Goal: Task Accomplishment & Management: Manage account settings

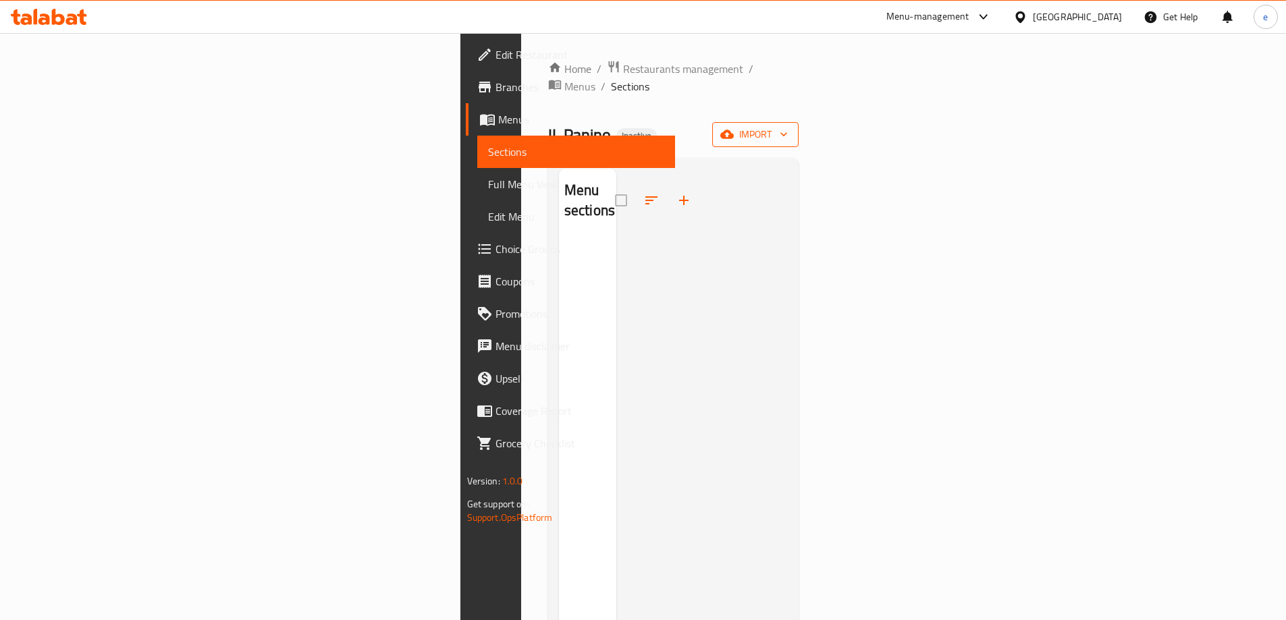
click at [788, 126] on span "import" at bounding box center [755, 134] width 65 height 17
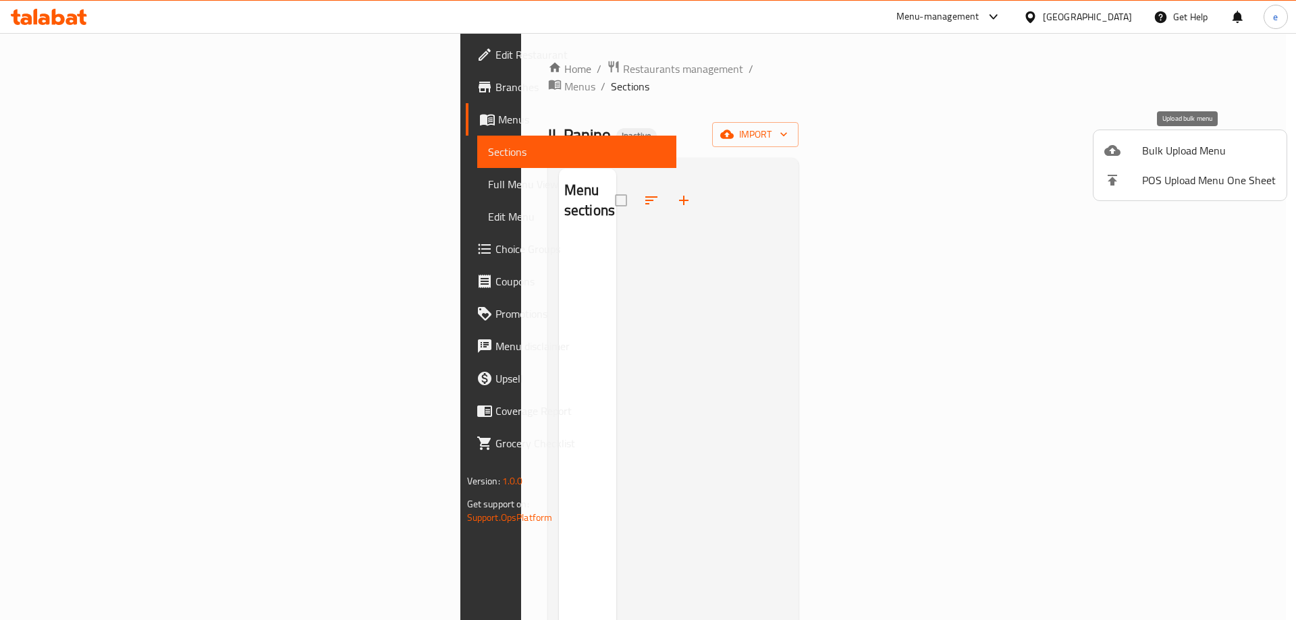
click at [1179, 153] on span "Bulk Upload Menu" at bounding box center [1209, 150] width 134 height 16
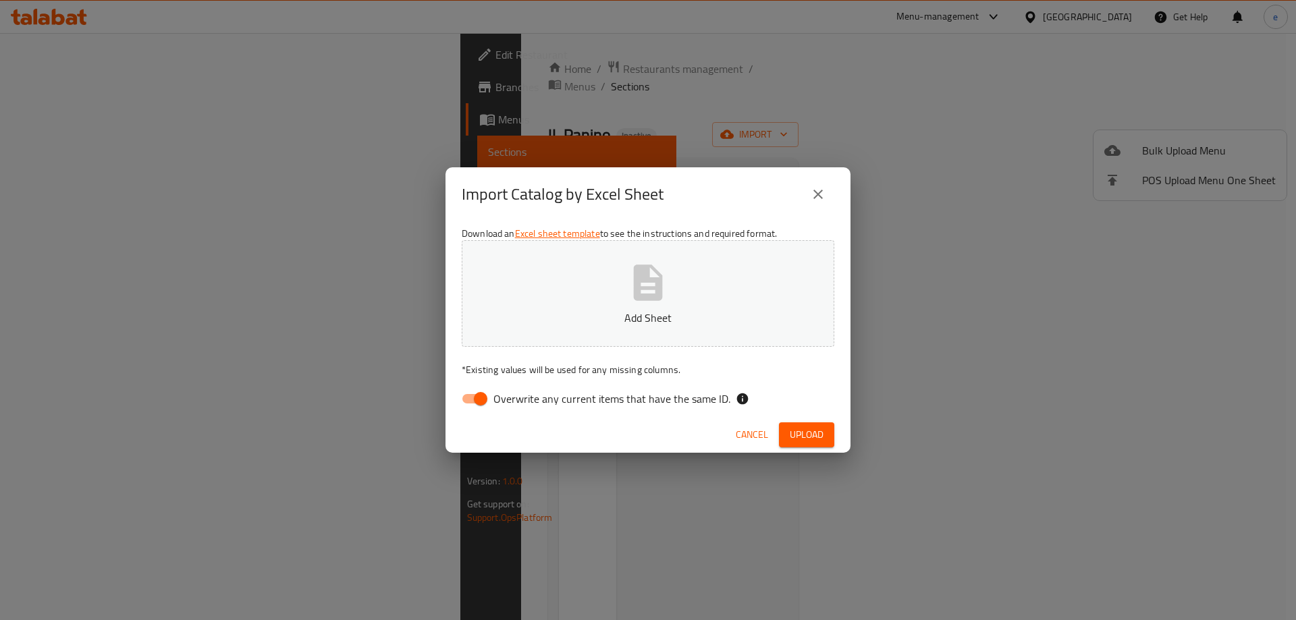
click at [475, 393] on input "Overwrite any current items that have the same ID." at bounding box center [480, 399] width 77 height 26
checkbox input "false"
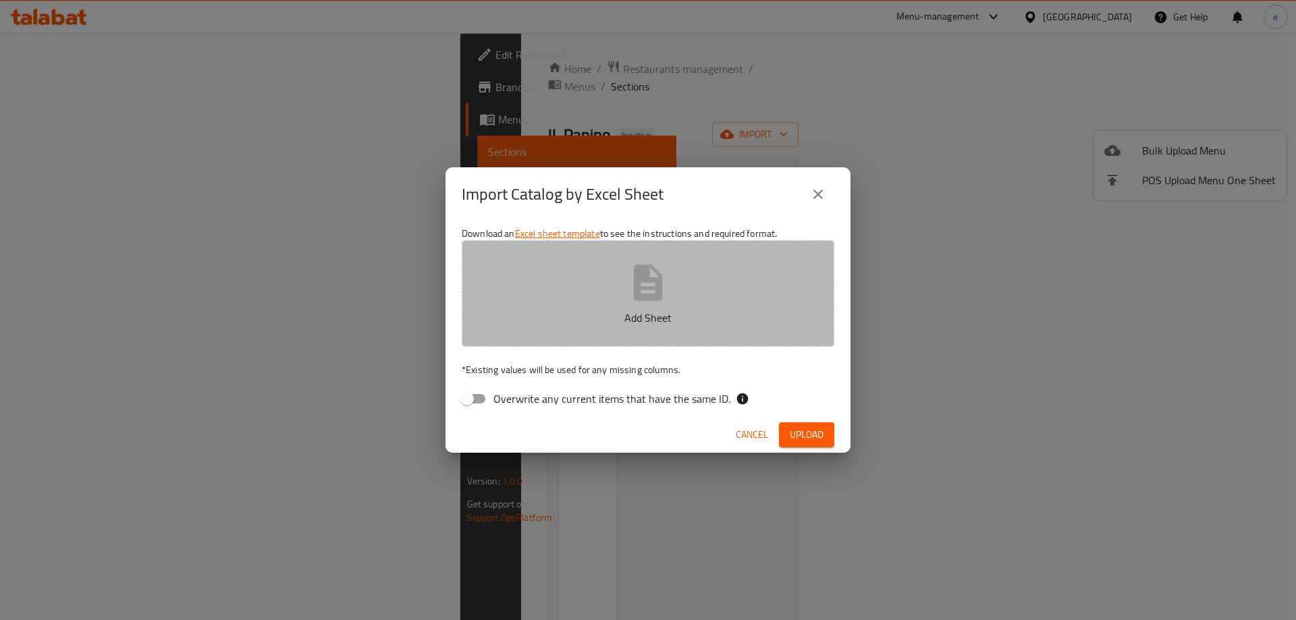
click at [620, 323] on p "Add Sheet" at bounding box center [648, 318] width 331 height 16
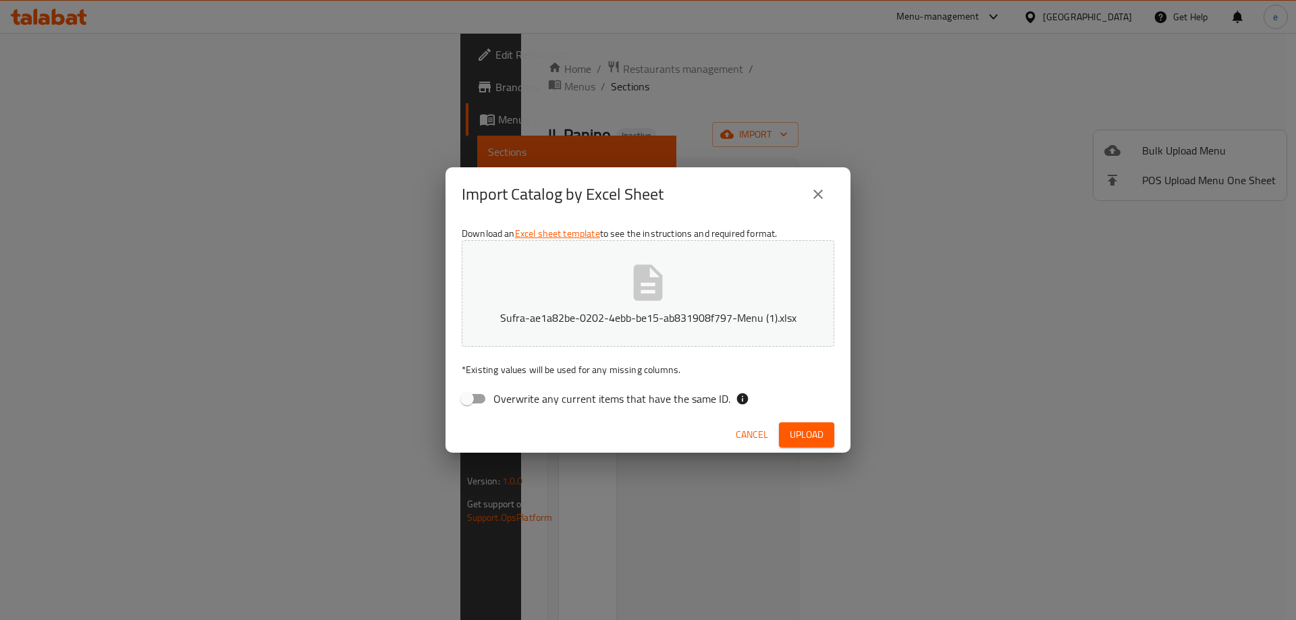
click at [822, 431] on span "Upload" at bounding box center [807, 435] width 34 height 17
click at [776, 437] on span "Cancel" at bounding box center [764, 435] width 32 height 17
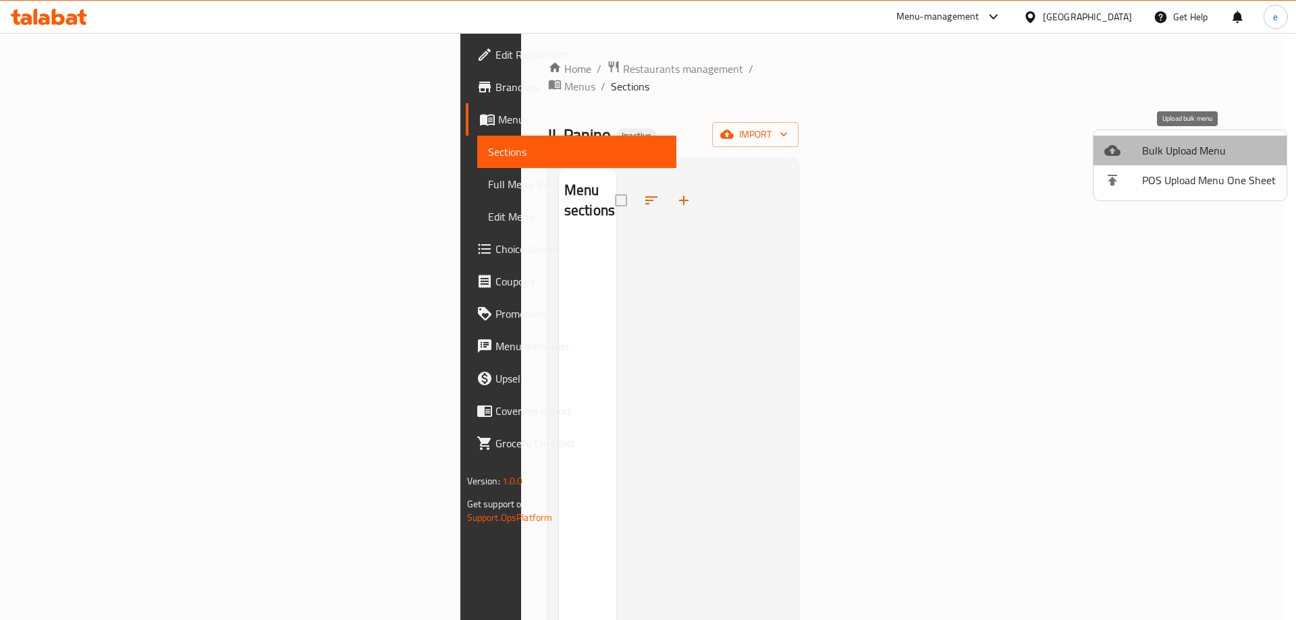
click at [1190, 156] on span "Bulk Upload Menu" at bounding box center [1209, 150] width 134 height 16
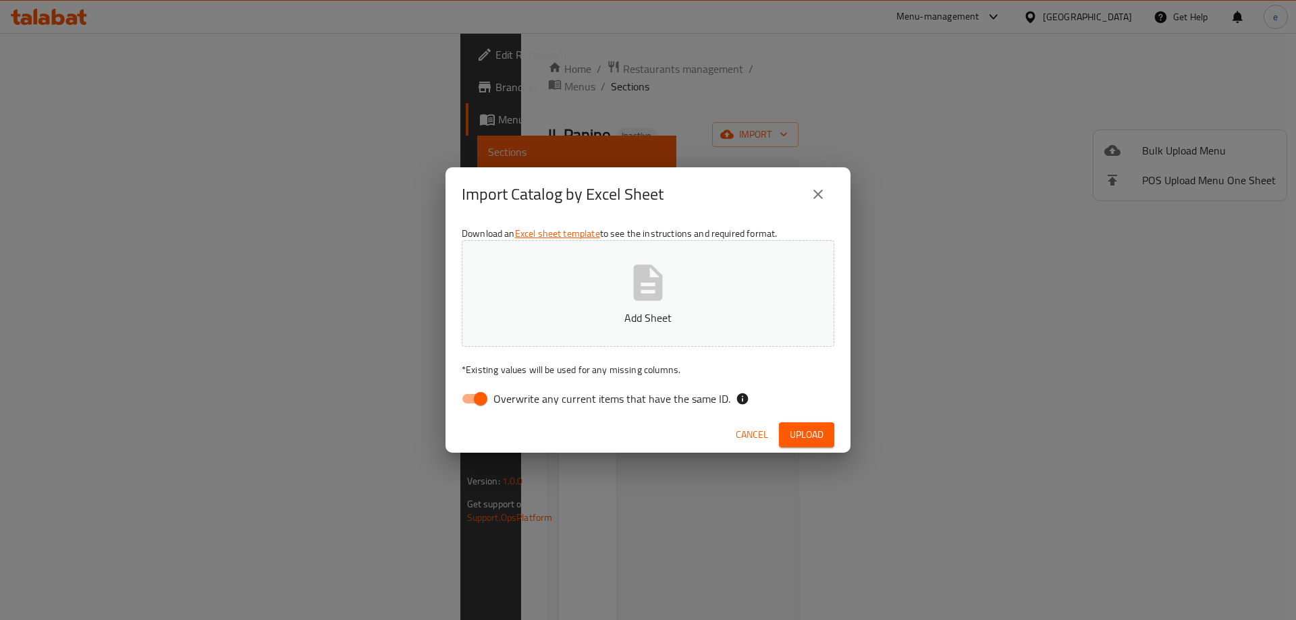
click at [476, 407] on input "Overwrite any current items that have the same ID." at bounding box center [480, 399] width 77 height 26
checkbox input "false"
click at [583, 305] on button "Add Sheet" at bounding box center [648, 293] width 373 height 107
click at [799, 433] on span "Upload" at bounding box center [807, 435] width 34 height 17
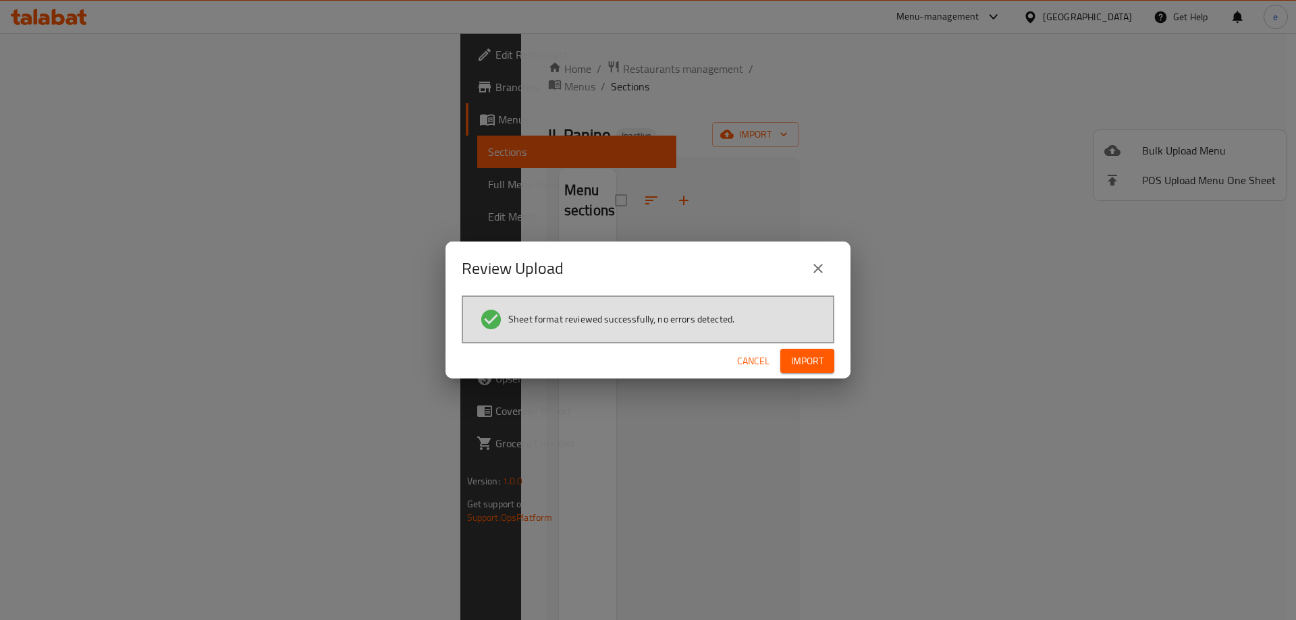
click at [806, 357] on span "Import" at bounding box center [807, 361] width 32 height 17
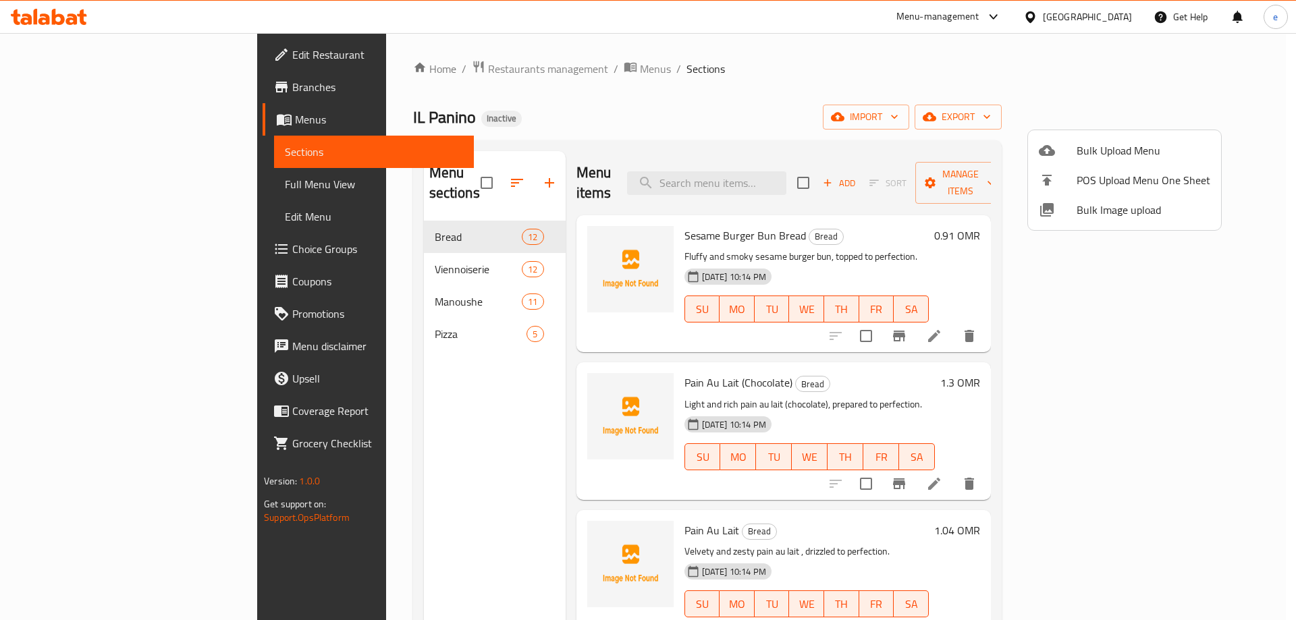
click at [138, 185] on div at bounding box center [648, 310] width 1296 height 620
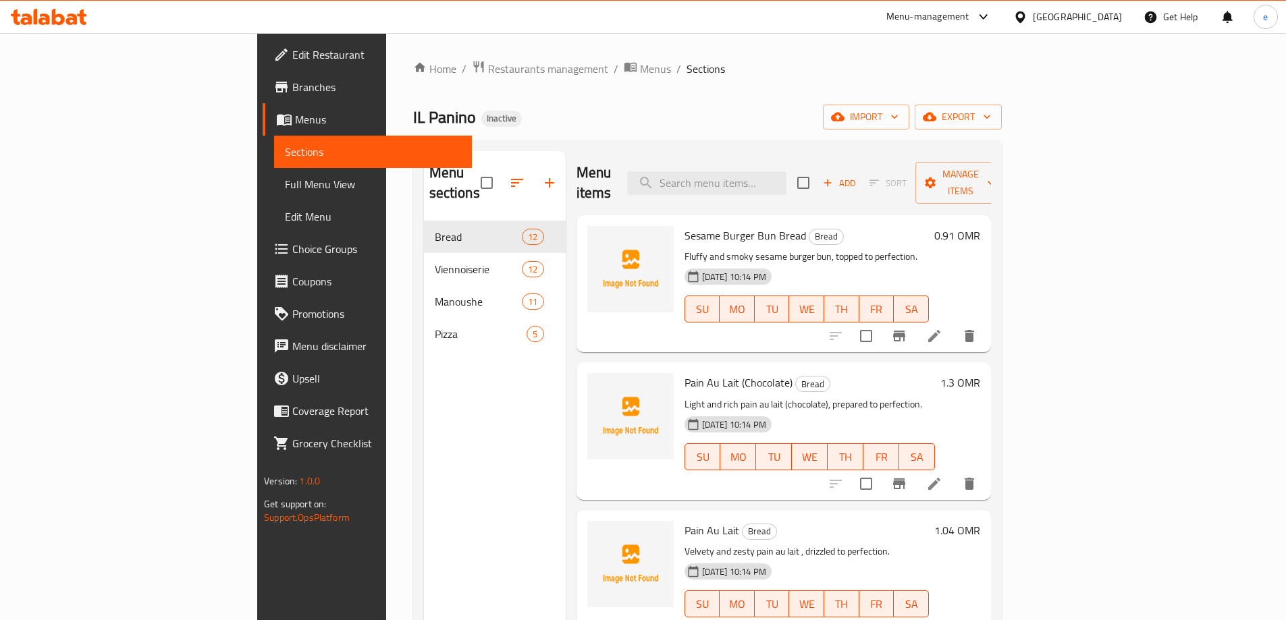
click at [285, 188] on span "Full Menu View" at bounding box center [373, 184] width 176 height 16
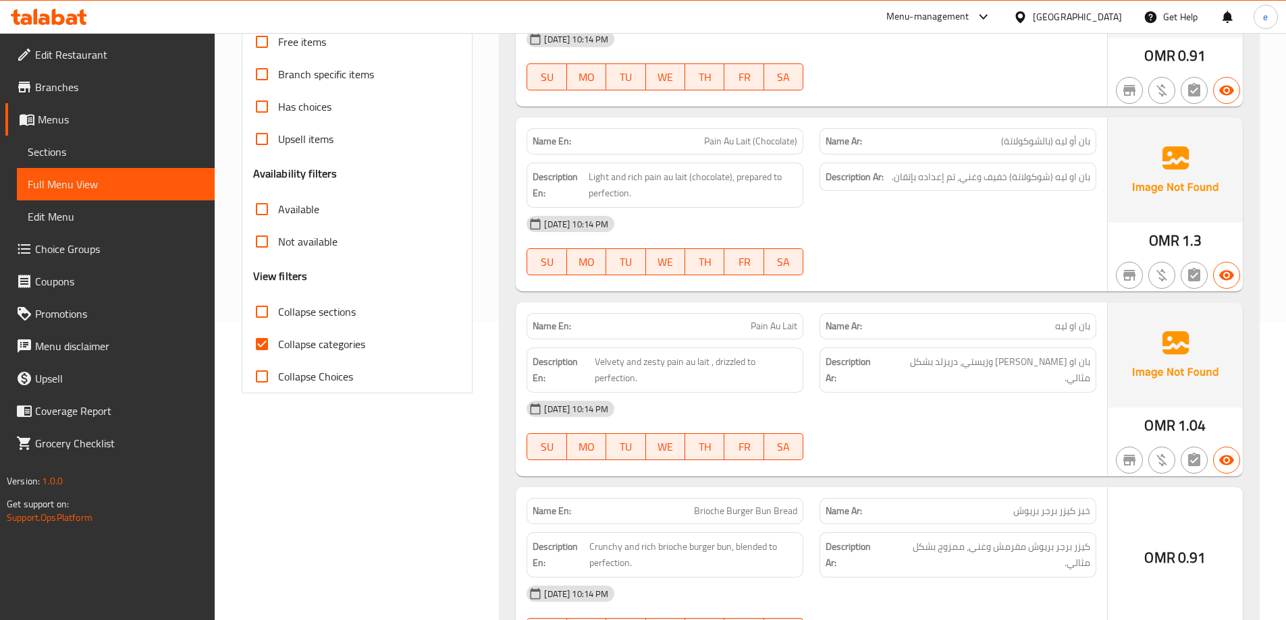
scroll to position [360, 0]
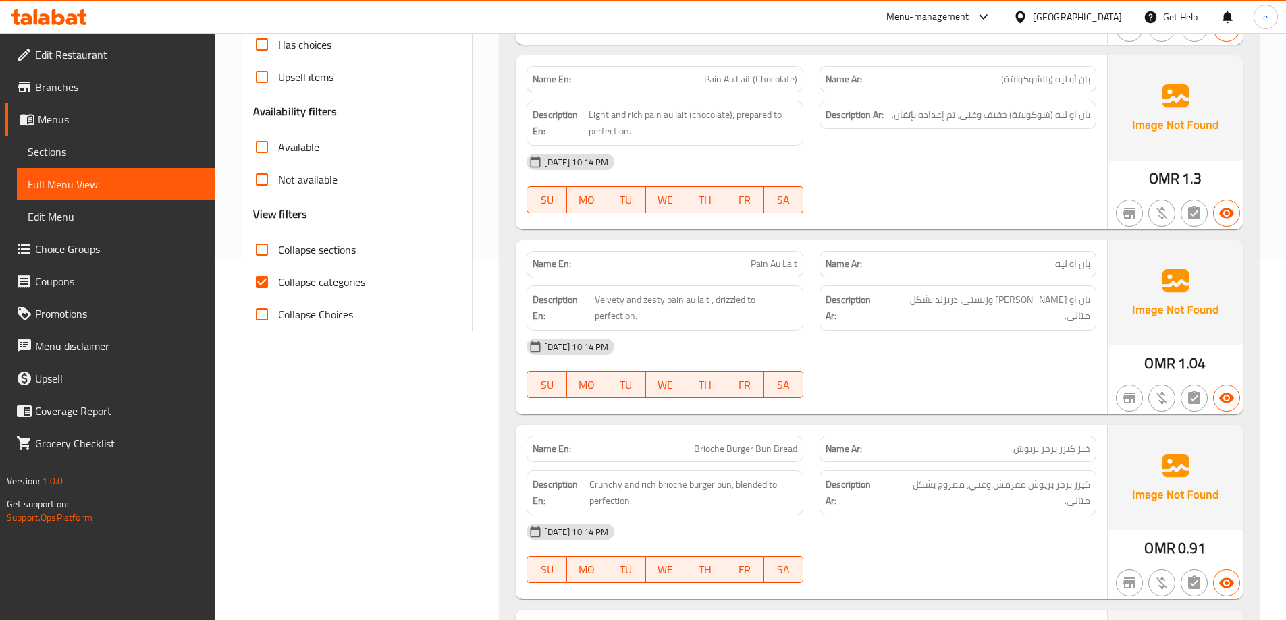
click at [269, 286] on input "Collapse categories" at bounding box center [262, 282] width 32 height 32
checkbox input "false"
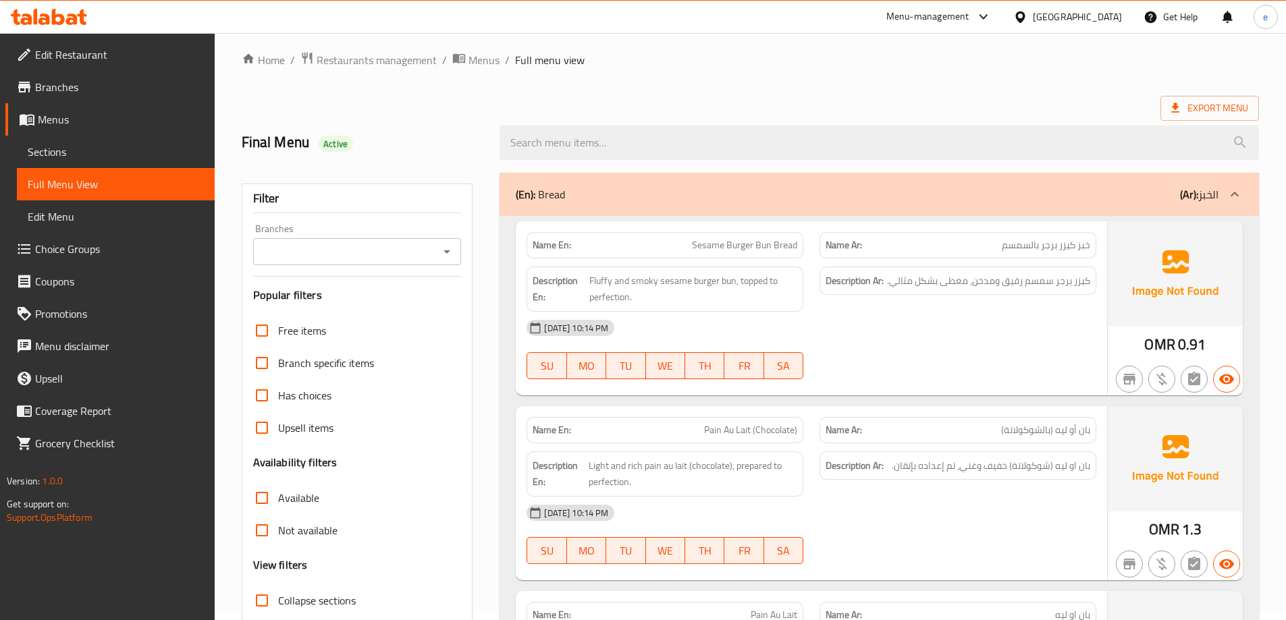
scroll to position [0, 0]
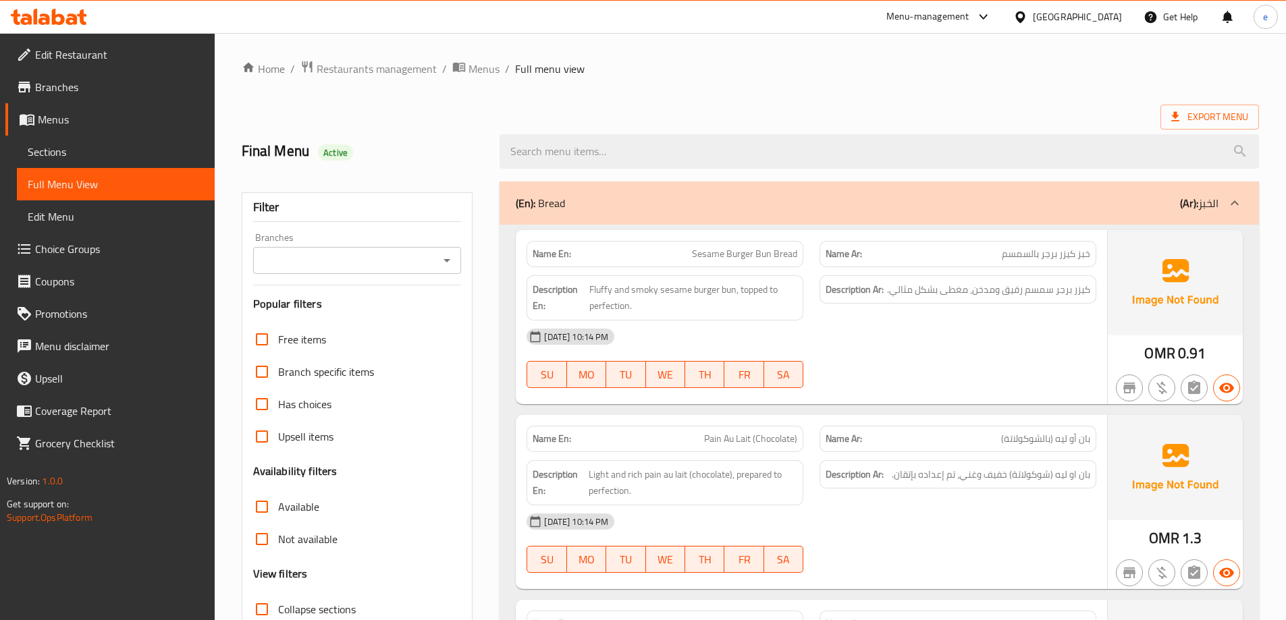
click at [752, 123] on div "Final Menu Active" at bounding box center [750, 152] width 1033 height 60
drag, startPoint x: 689, startPoint y: 432, endPoint x: 753, endPoint y: 446, distance: 65.0
click at [753, 446] on p "Name En: Pain Au Lait (Chocolate)" at bounding box center [665, 439] width 265 height 14
copy span "Pain Au Lait"
drag, startPoint x: 1053, startPoint y: 437, endPoint x: 1094, endPoint y: 437, distance: 41.2
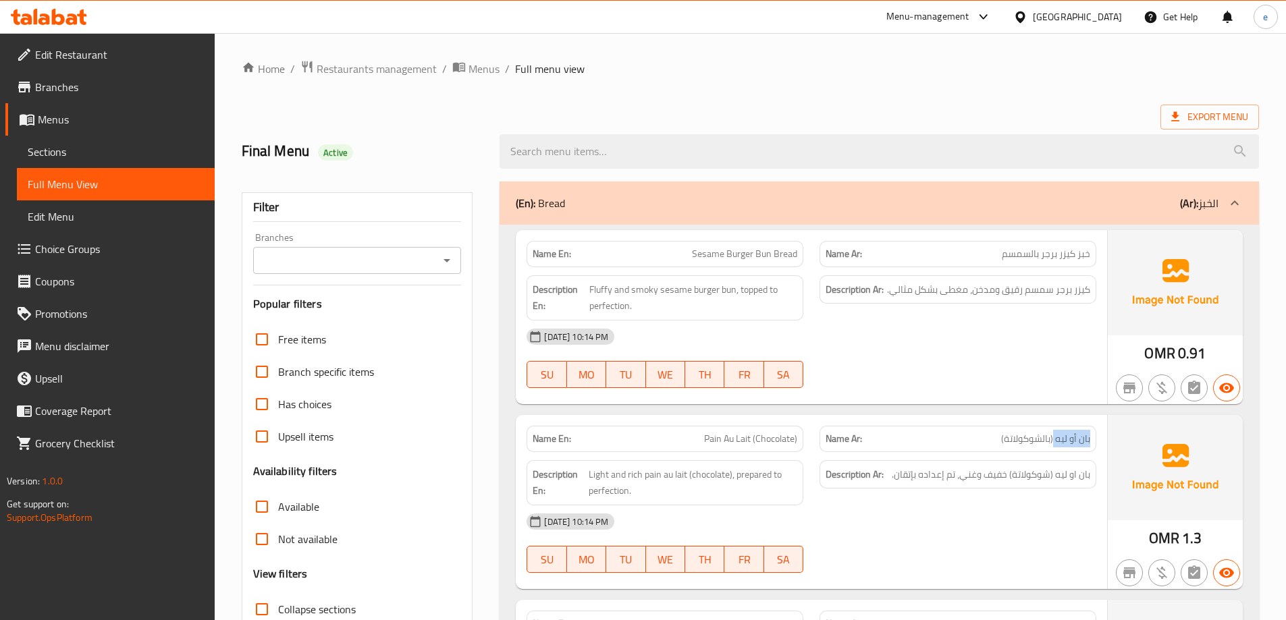
click at [1094, 437] on div "Name Ar: بان أو ليه (بالشوكولاتة)" at bounding box center [957, 439] width 277 height 26
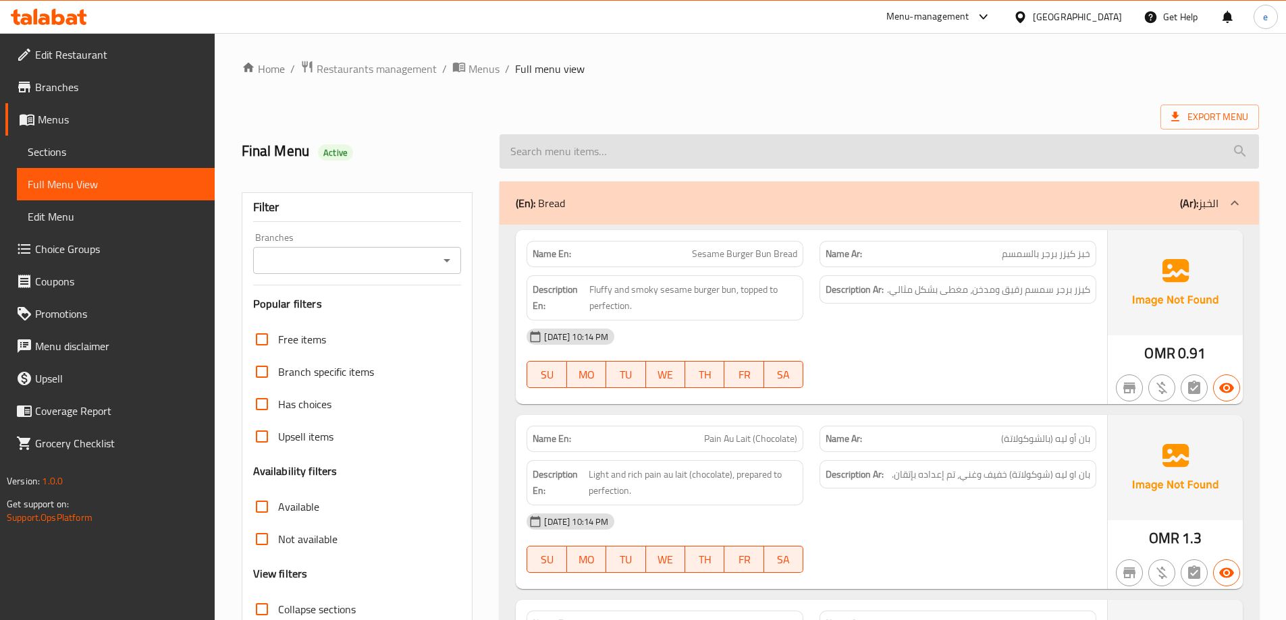
click at [931, 144] on input "search" at bounding box center [879, 151] width 759 height 34
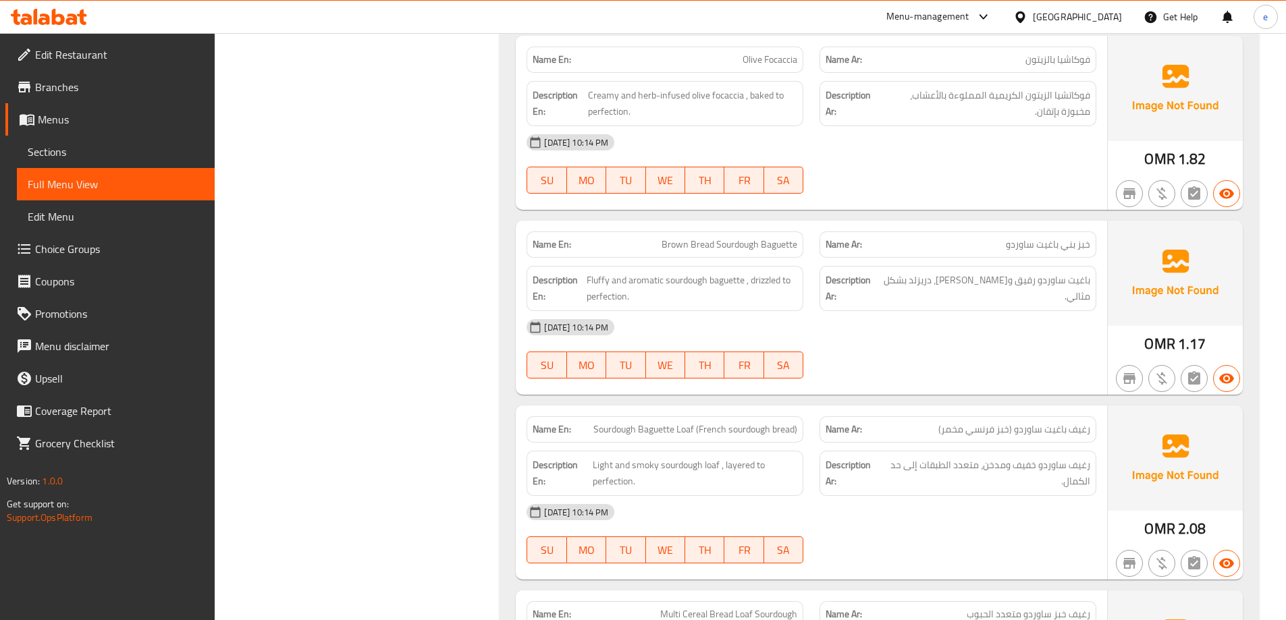
scroll to position [1080, 0]
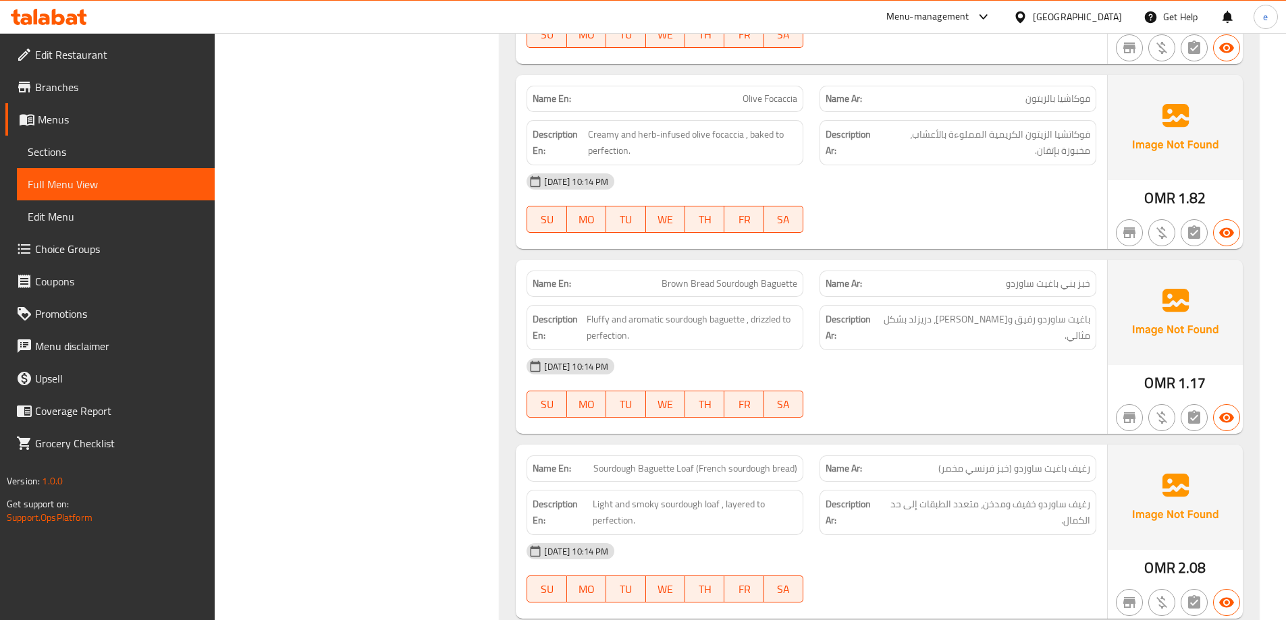
click at [769, 98] on span "Olive Focaccia" at bounding box center [770, 99] width 55 height 14
copy span "Olive Focaccia"
click at [109, 159] on span "Sections" at bounding box center [116, 152] width 176 height 16
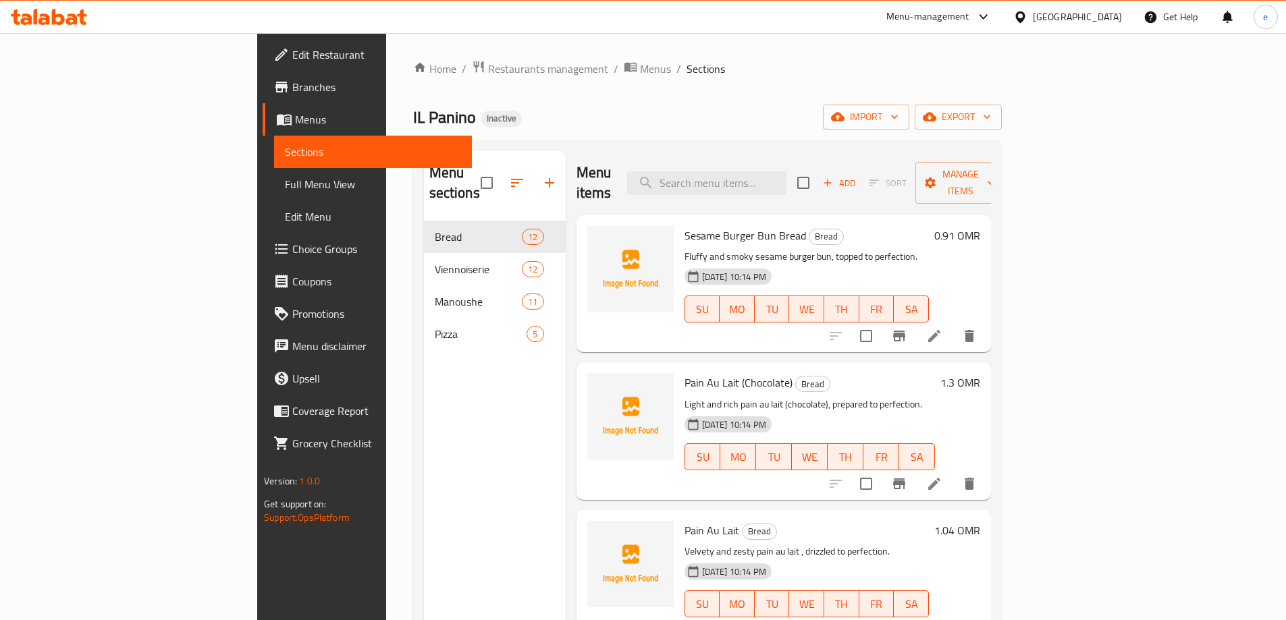
click at [591, 140] on div "Menu sections Bread 12 Viennoiserie 12 Manoushe 11 Pizza 5 Menu items Add Sort …" at bounding box center [707, 461] width 589 height 642
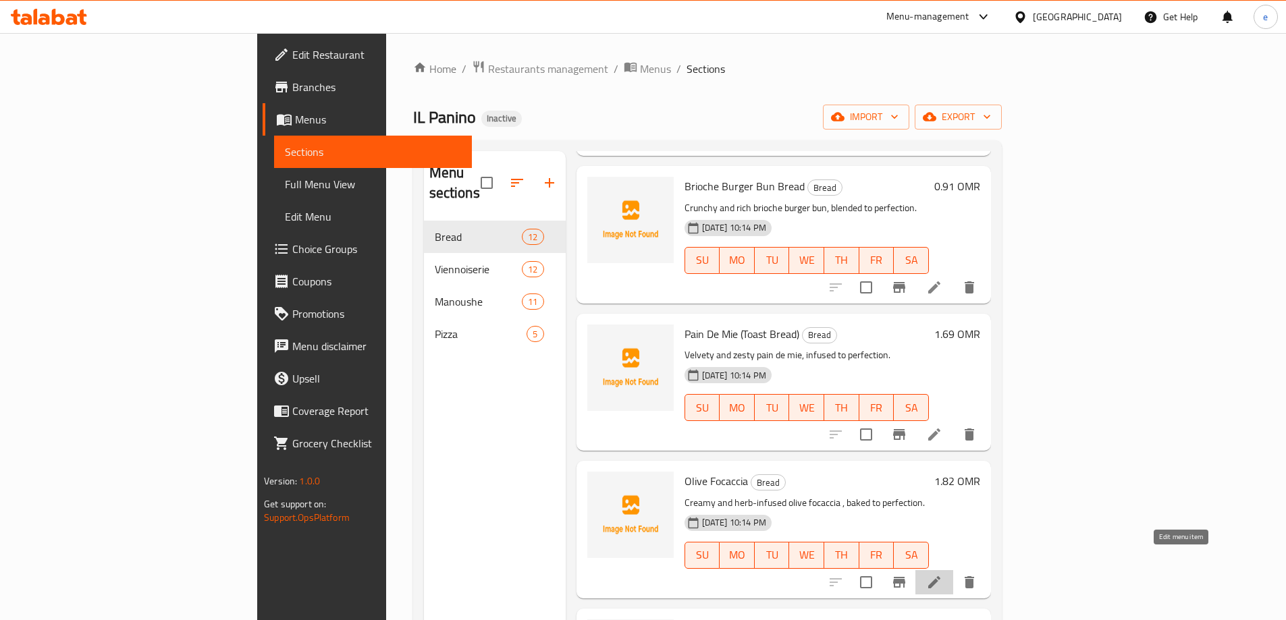
click at [942, 574] on icon at bounding box center [934, 582] width 16 height 16
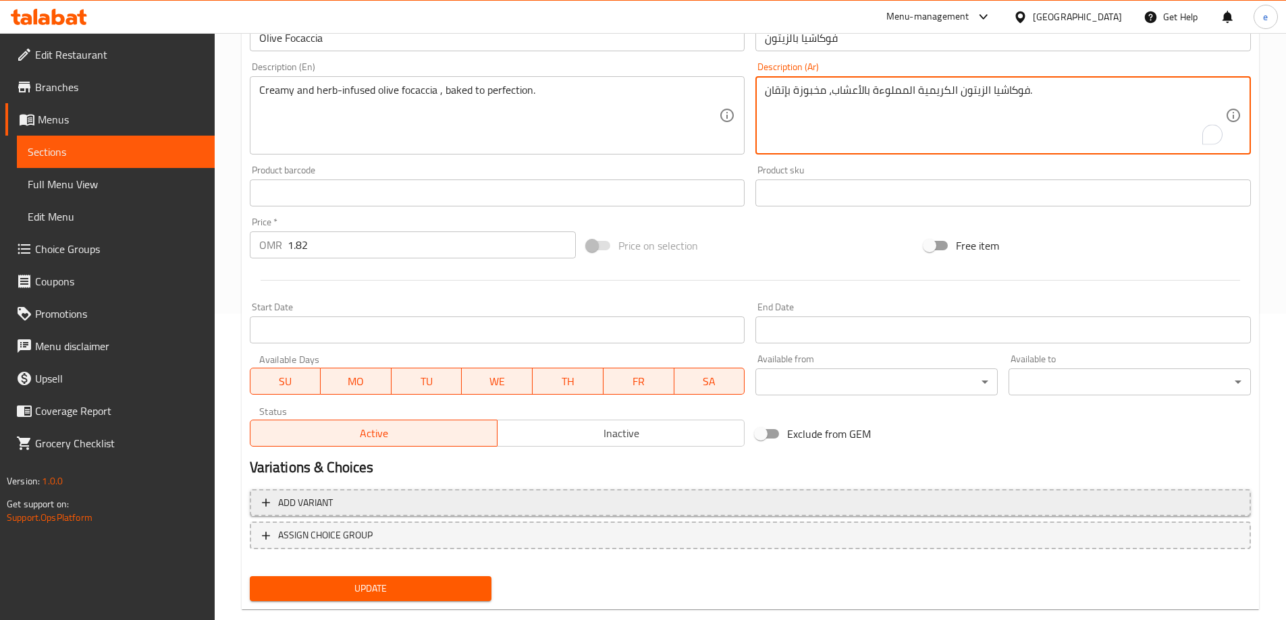
scroll to position [333, 0]
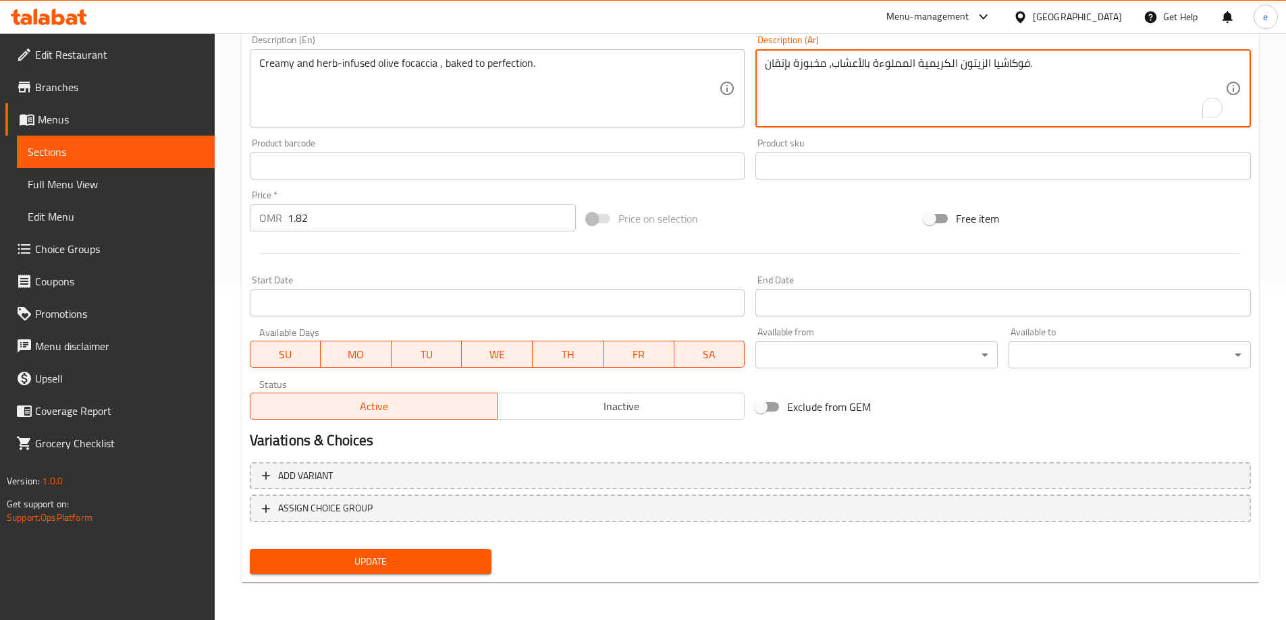
type textarea "فوكاشيا الزيتون الكريمية المملوءة بالأعشاب، مخبوزة بإتقان."
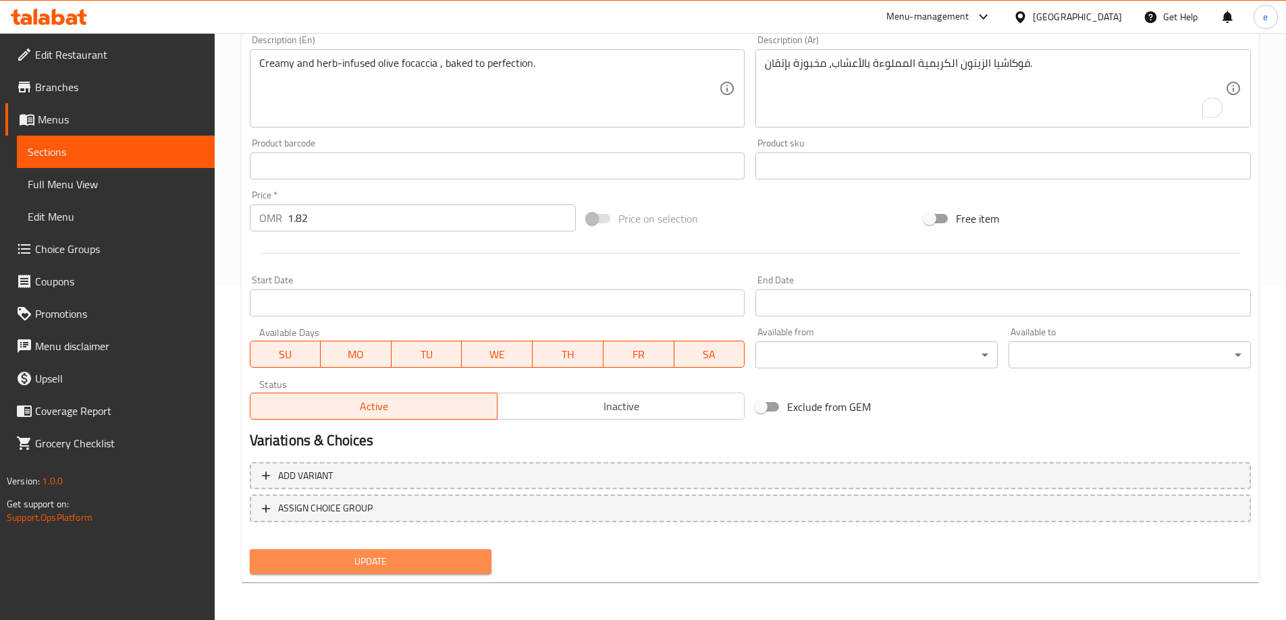
click at [452, 573] on button "Update" at bounding box center [371, 561] width 242 height 25
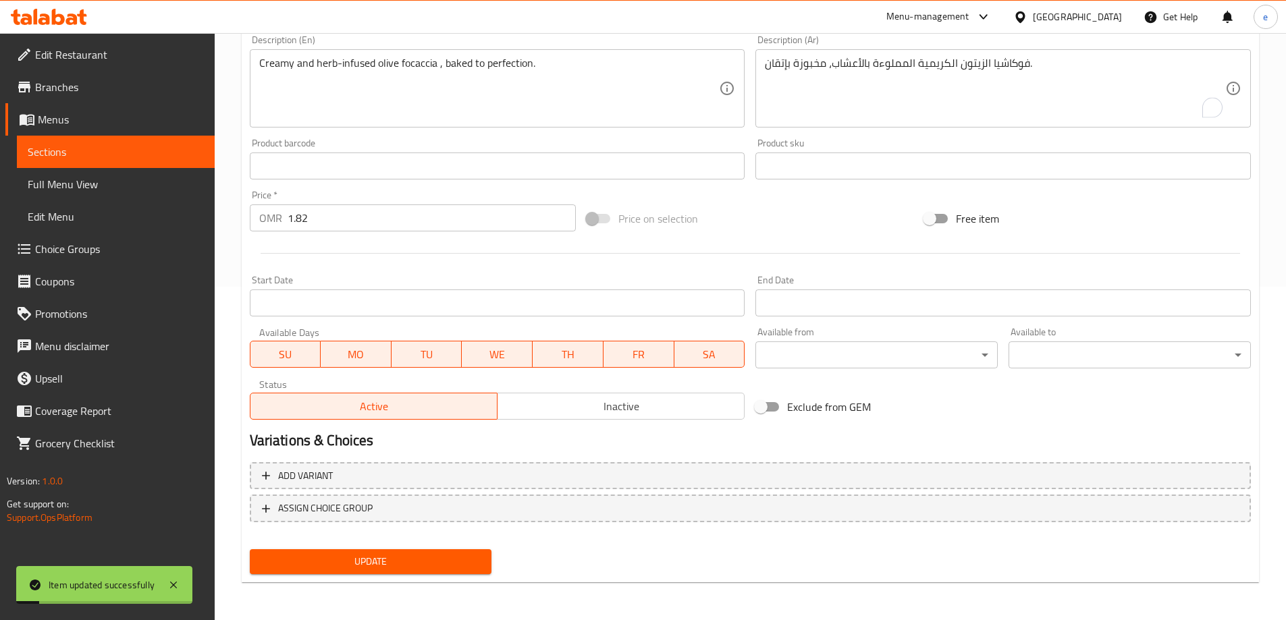
click at [134, 196] on link "Full Menu View" at bounding box center [116, 184] width 198 height 32
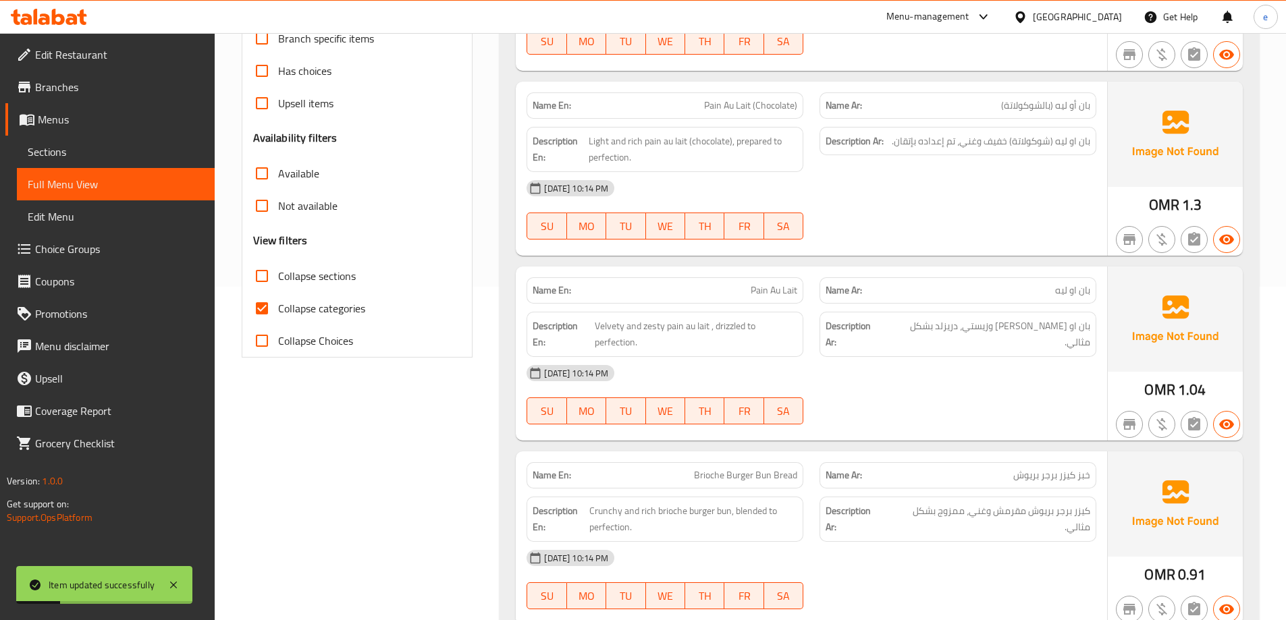
click at [269, 311] on input "Collapse categories" at bounding box center [262, 308] width 32 height 32
checkbox input "false"
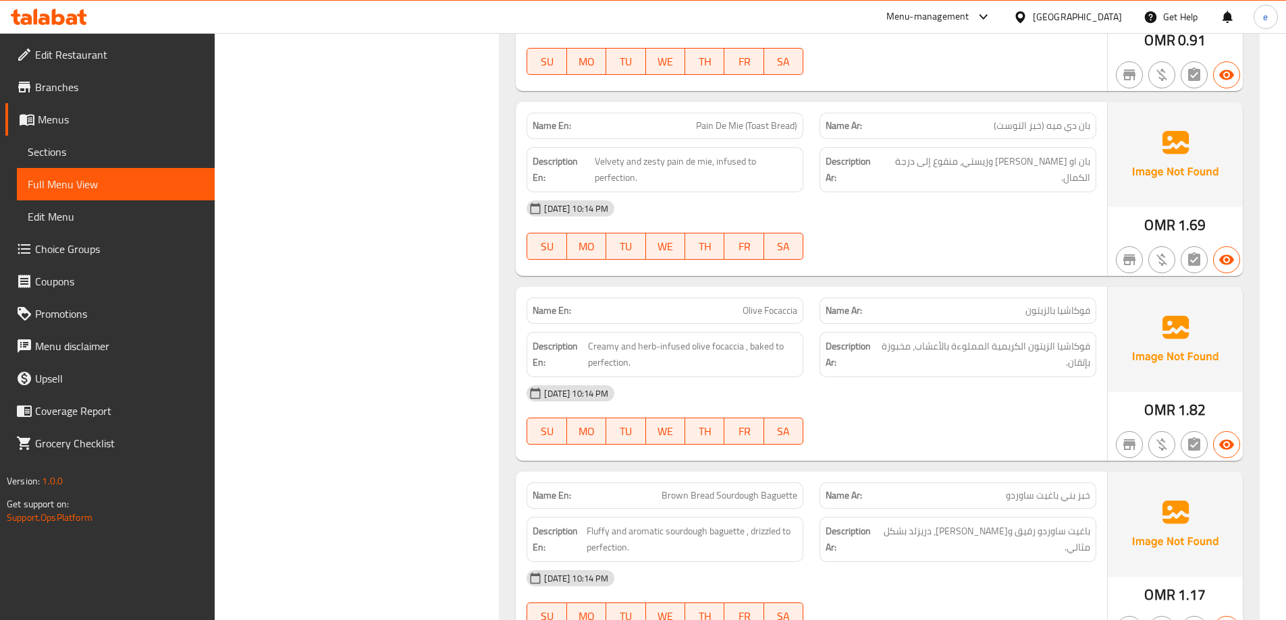
click at [919, 410] on div "[DATE] 10:14 PM SU MO TU WE TH FR SA" at bounding box center [811, 415] width 586 height 76
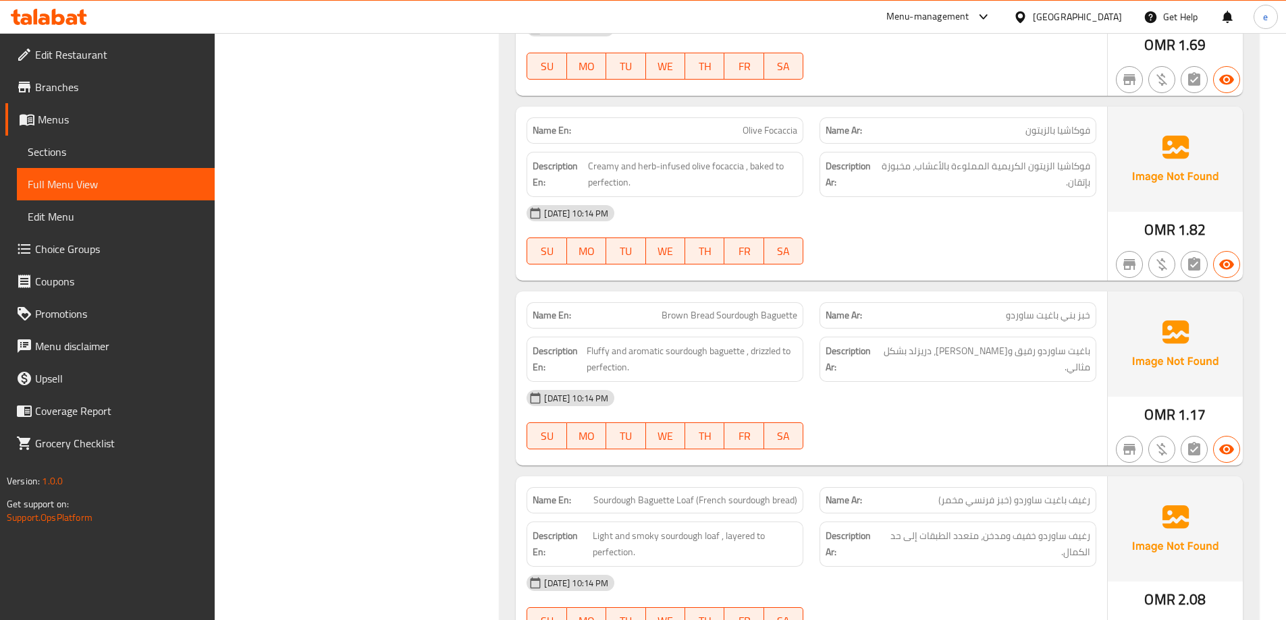
click at [117, 159] on span "Sections" at bounding box center [116, 152] width 176 height 16
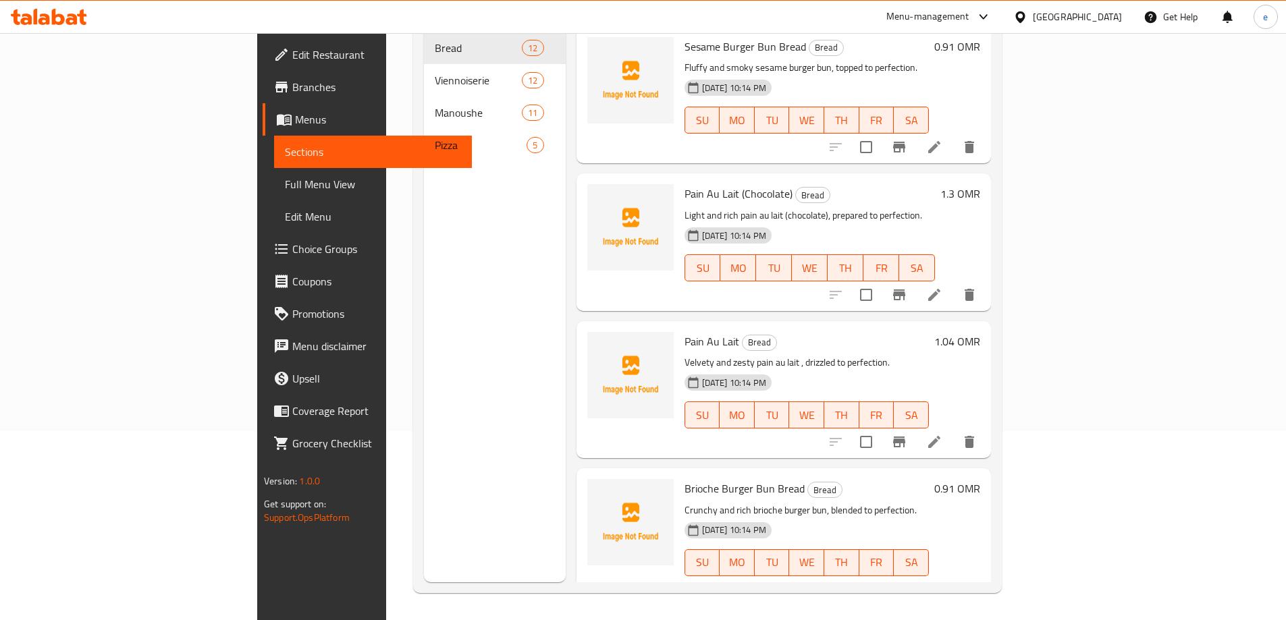
scroll to position [189, 0]
click at [473, 383] on div "Menu sections Bread 12 Viennoiserie 12 Manoushe 11 Pizza 5" at bounding box center [495, 272] width 142 height 620
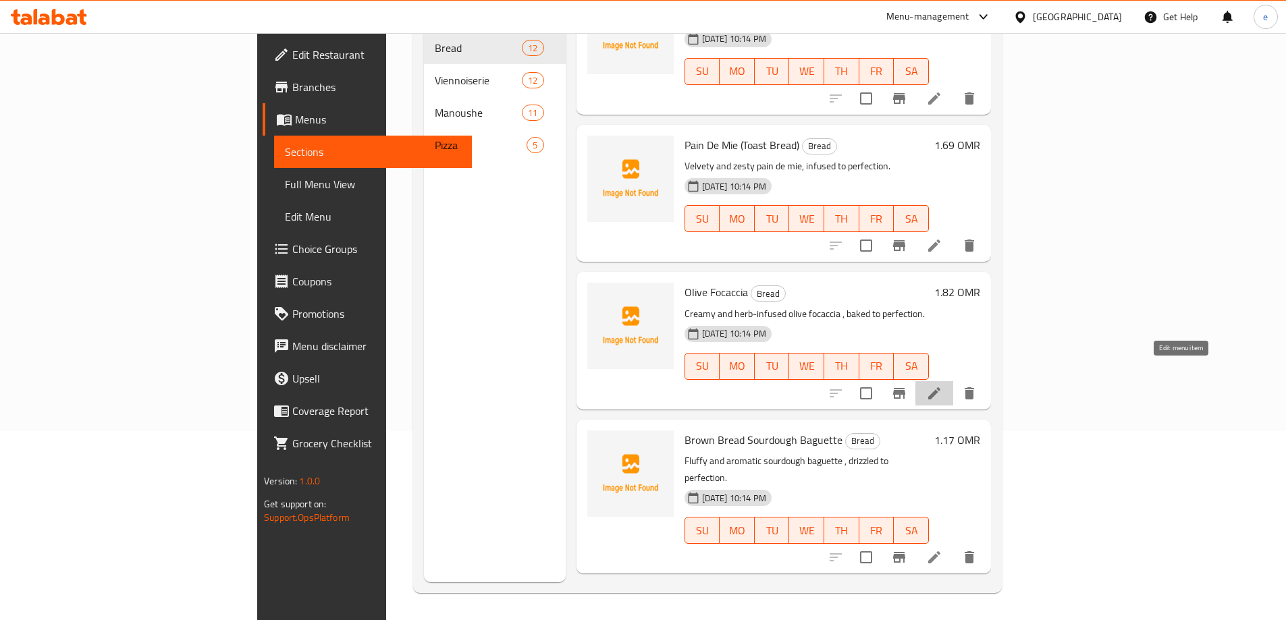
click at [942, 385] on icon at bounding box center [934, 393] width 16 height 16
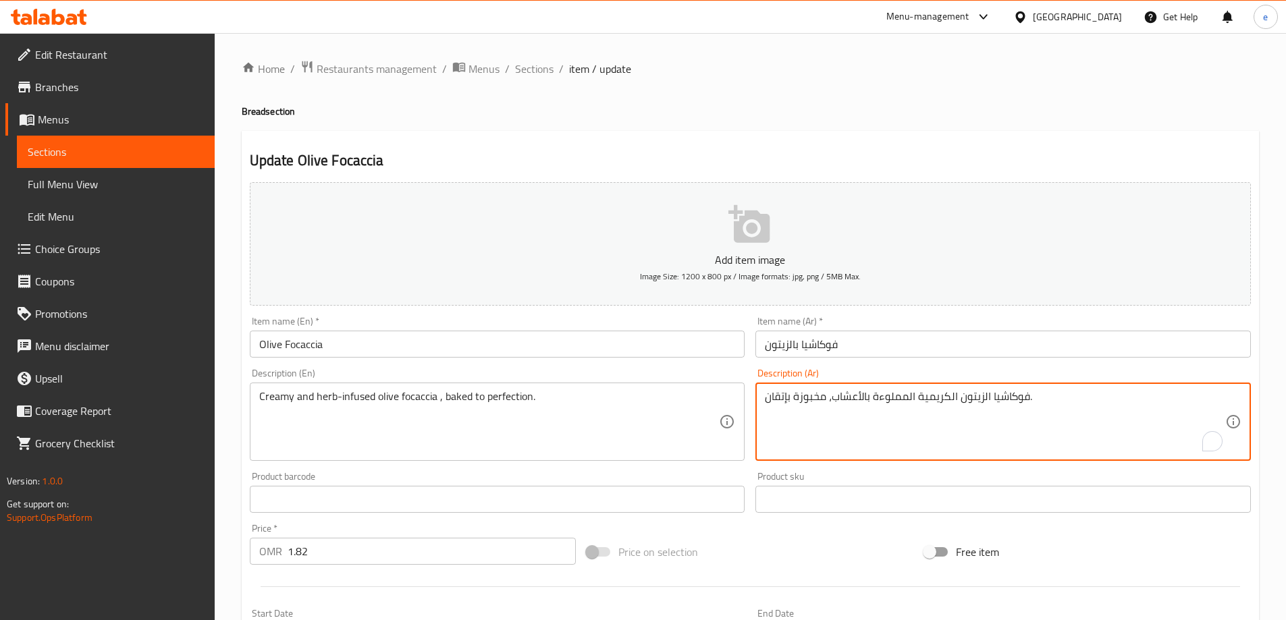
click at [896, 401] on textarea "فوكاشيا الزيتون الكريمية المملوءة بالأعشاب، مخبوزة بإتقان." at bounding box center [995, 422] width 460 height 64
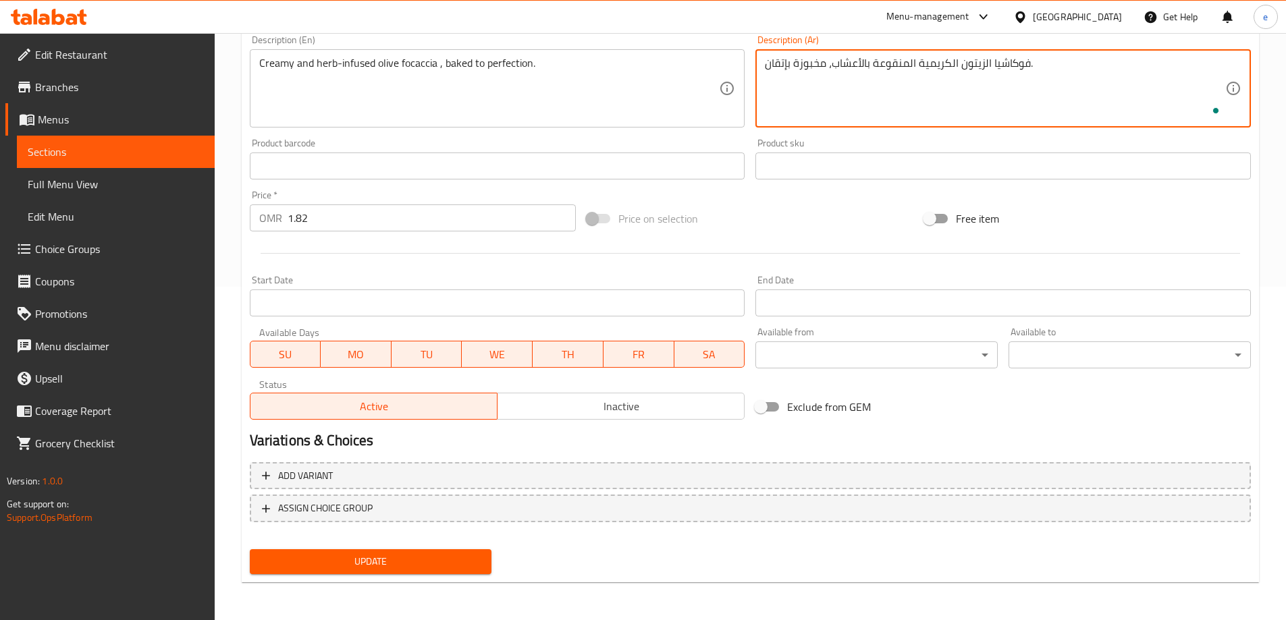
type textarea "فوكاشيا الزيتون الكريمية المنقوعة بالأعشاب، مخبوزة بإتقان."
click at [460, 563] on span "Update" at bounding box center [371, 562] width 221 height 17
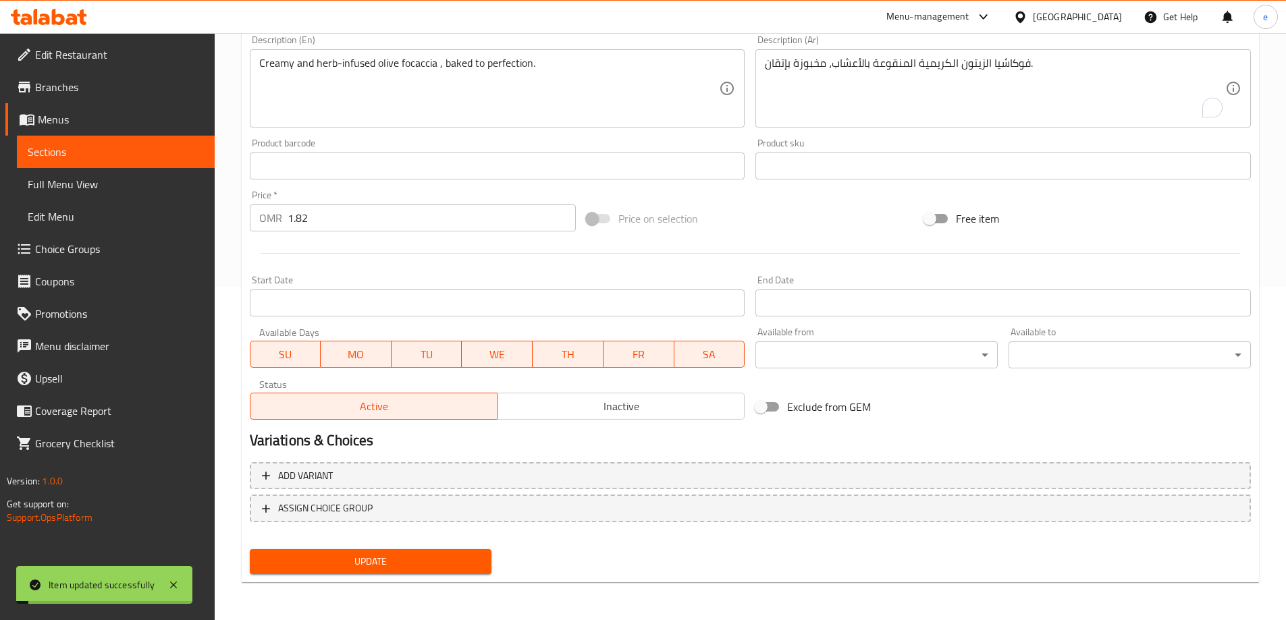
click at [60, 186] on span "Full Menu View" at bounding box center [116, 184] width 176 height 16
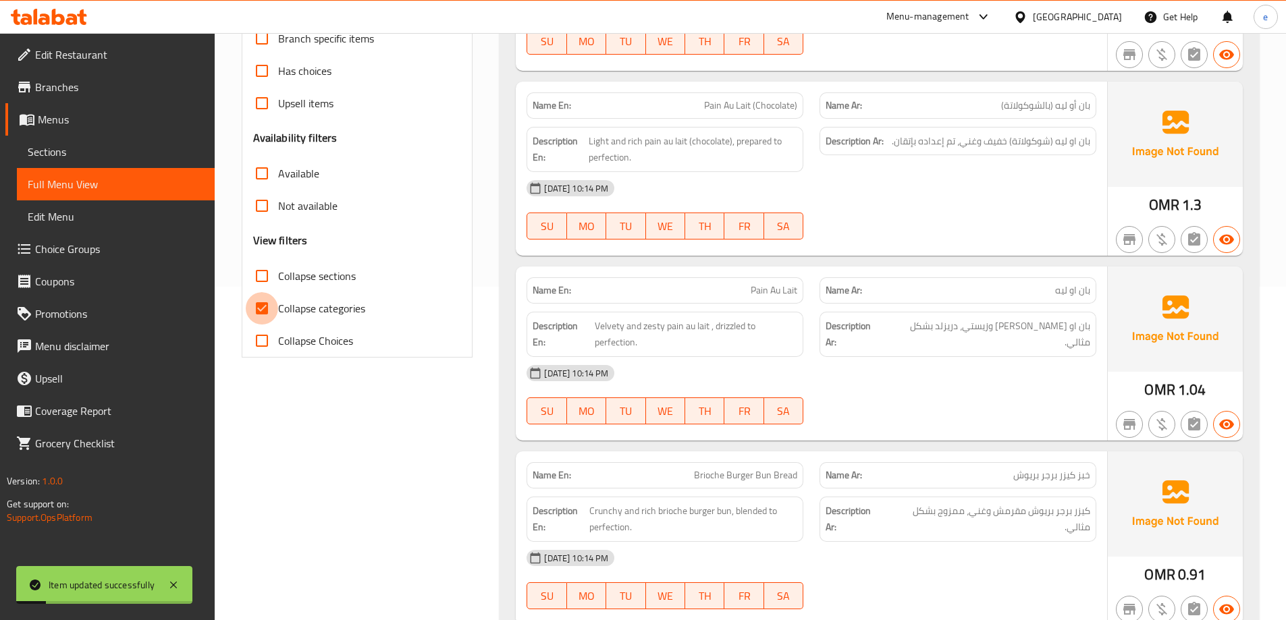
click at [262, 313] on input "Collapse categories" at bounding box center [262, 308] width 32 height 32
checkbox input "false"
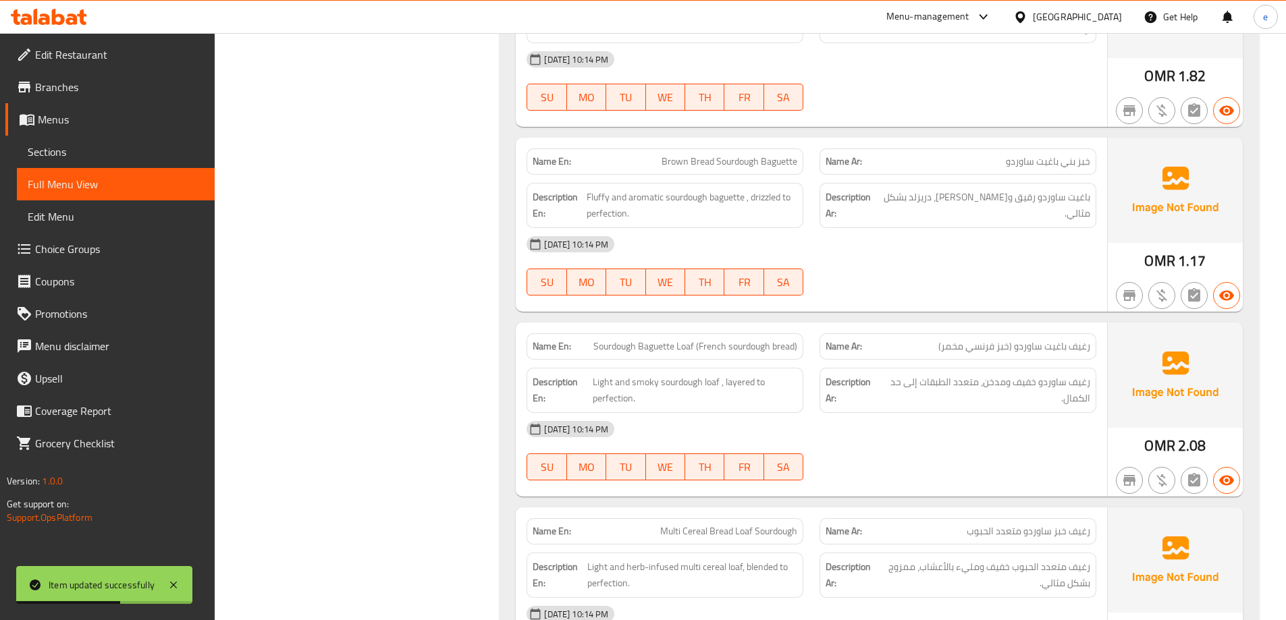
scroll to position [1228, 0]
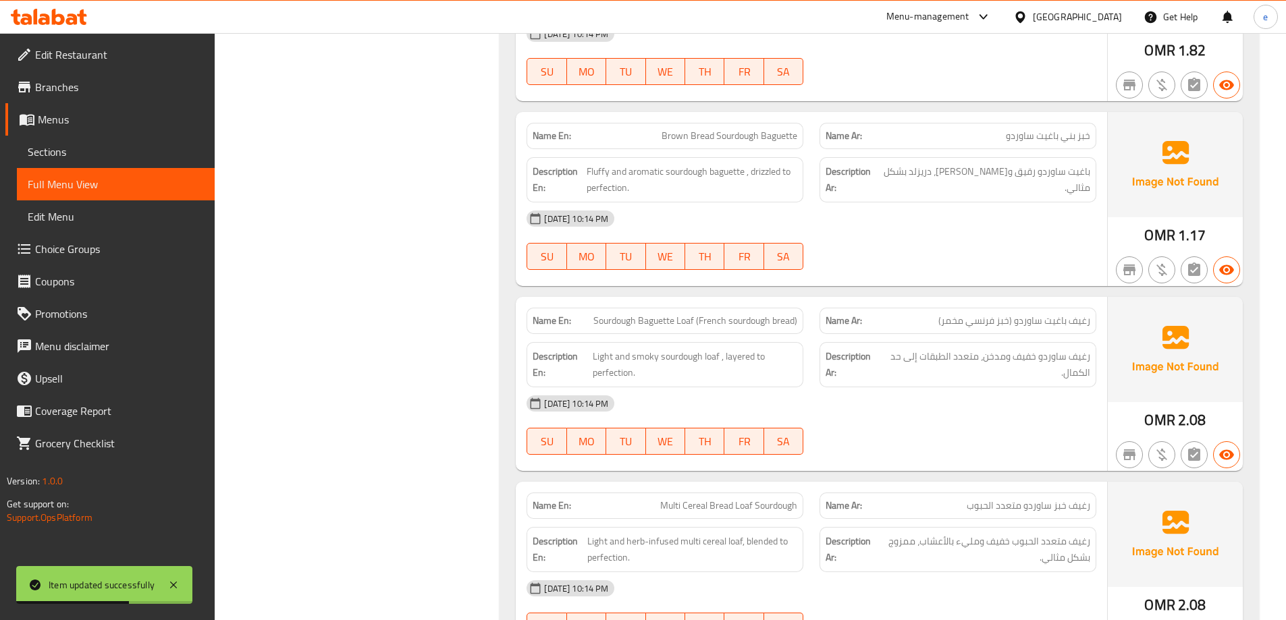
click at [959, 269] on div at bounding box center [957, 270] width 293 height 16
click at [670, 508] on span "Multi Cereal Bread Loaf Sourdough" at bounding box center [728, 506] width 137 height 14
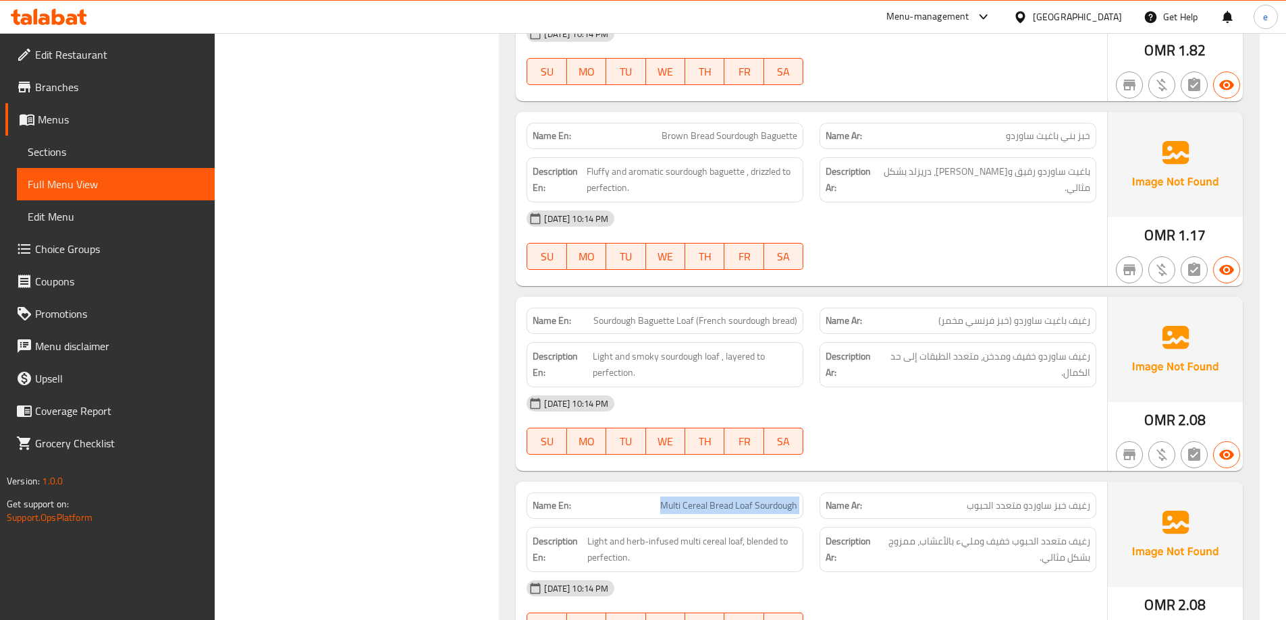
click at [670, 508] on span "Multi Cereal Bread Loaf Sourdough" at bounding box center [728, 506] width 137 height 14
copy span "Multi Cereal Bread Loaf Sourdough"
click at [144, 156] on span "Sections" at bounding box center [116, 152] width 176 height 16
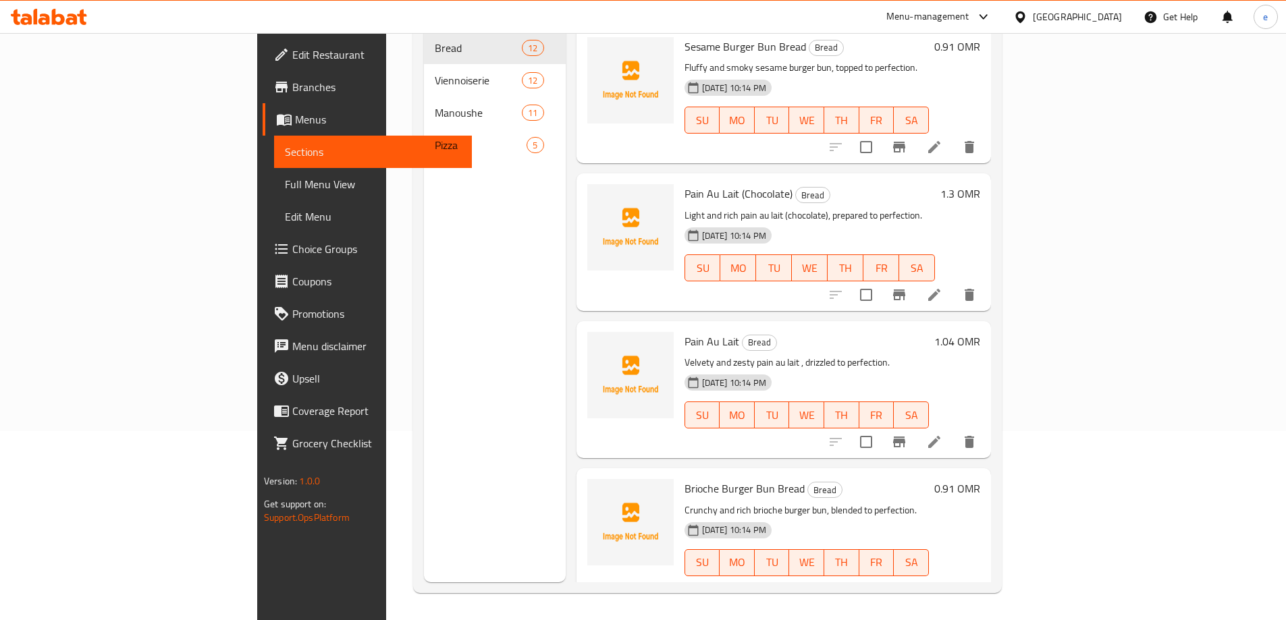
scroll to position [189, 0]
click at [424, 371] on div "Menu sections Bread 12 Viennoiserie 12 Manoushe 11 Pizza 5" at bounding box center [495, 272] width 142 height 620
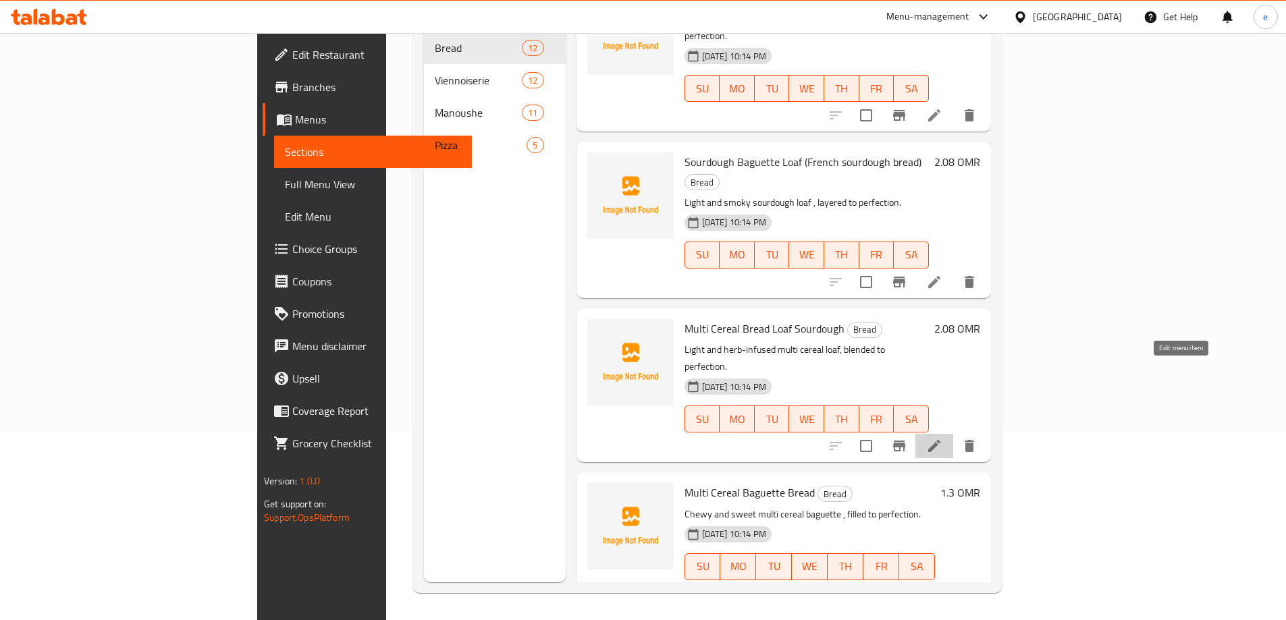
click at [942, 438] on icon at bounding box center [934, 446] width 16 height 16
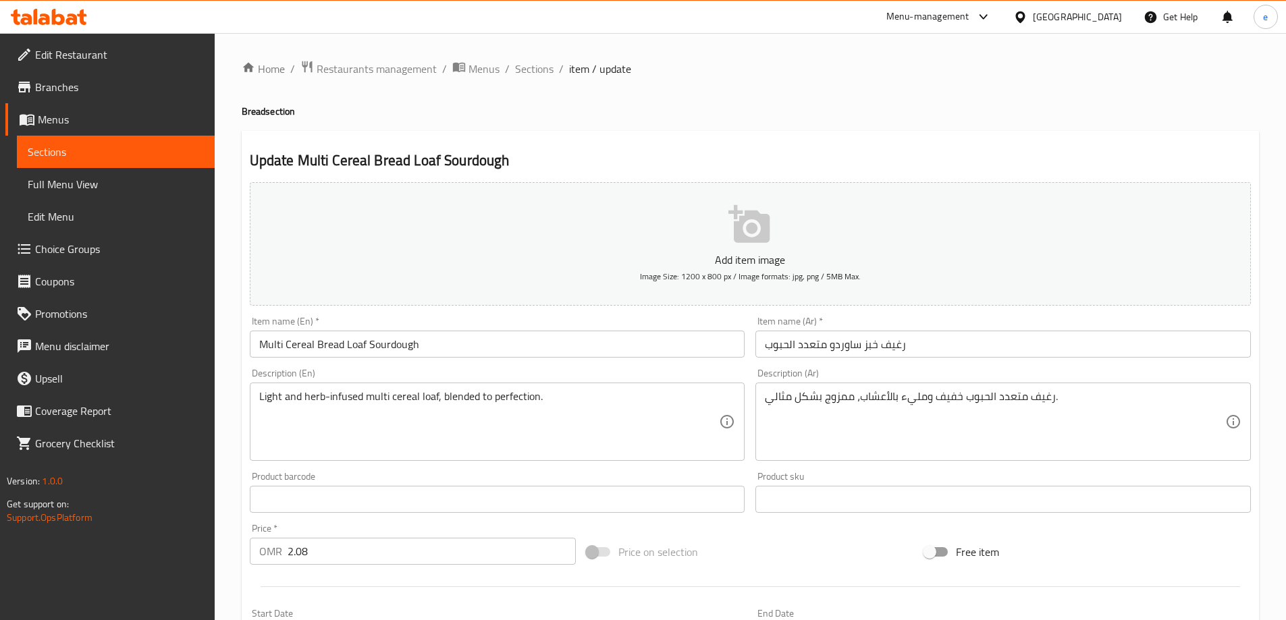
click at [918, 401] on textarea "رغيف متعدد الحبوب خفيف ومليء بالأعشاب، ممزوج بشكل مثالي." at bounding box center [995, 422] width 460 height 64
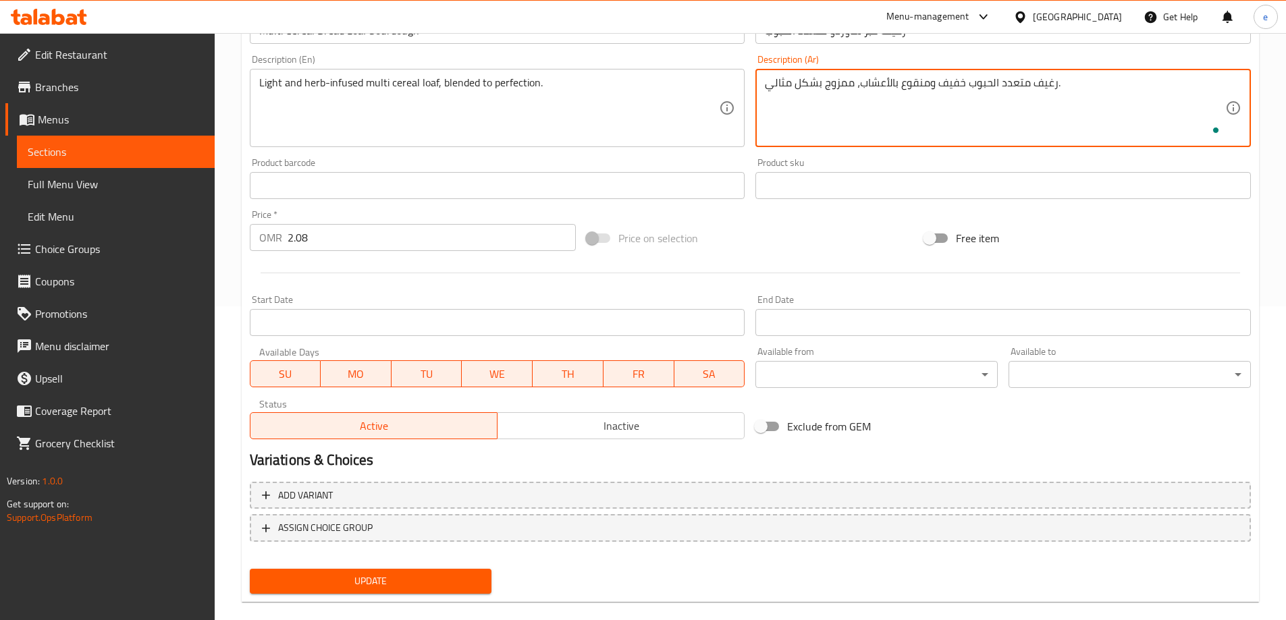
scroll to position [333, 0]
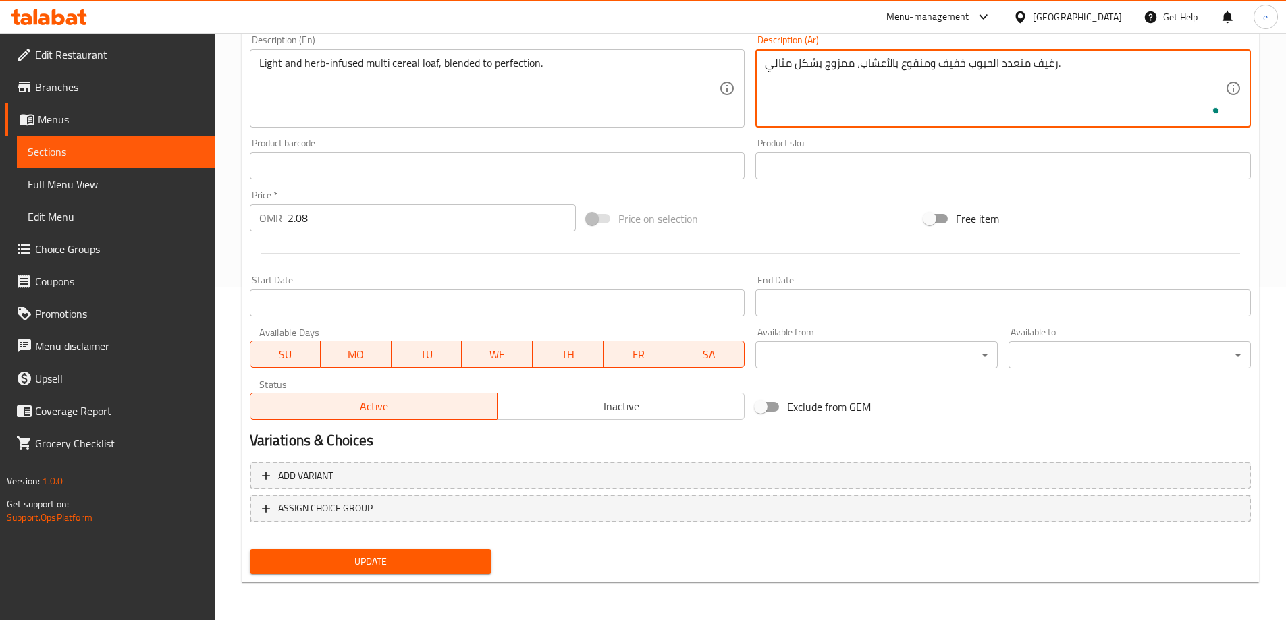
type textarea "رغيف متعدد الحبوب خفيف ومنقوع بالأعشاب، ممزوج بشكل مثالي."
click at [367, 558] on span "Update" at bounding box center [371, 562] width 221 height 17
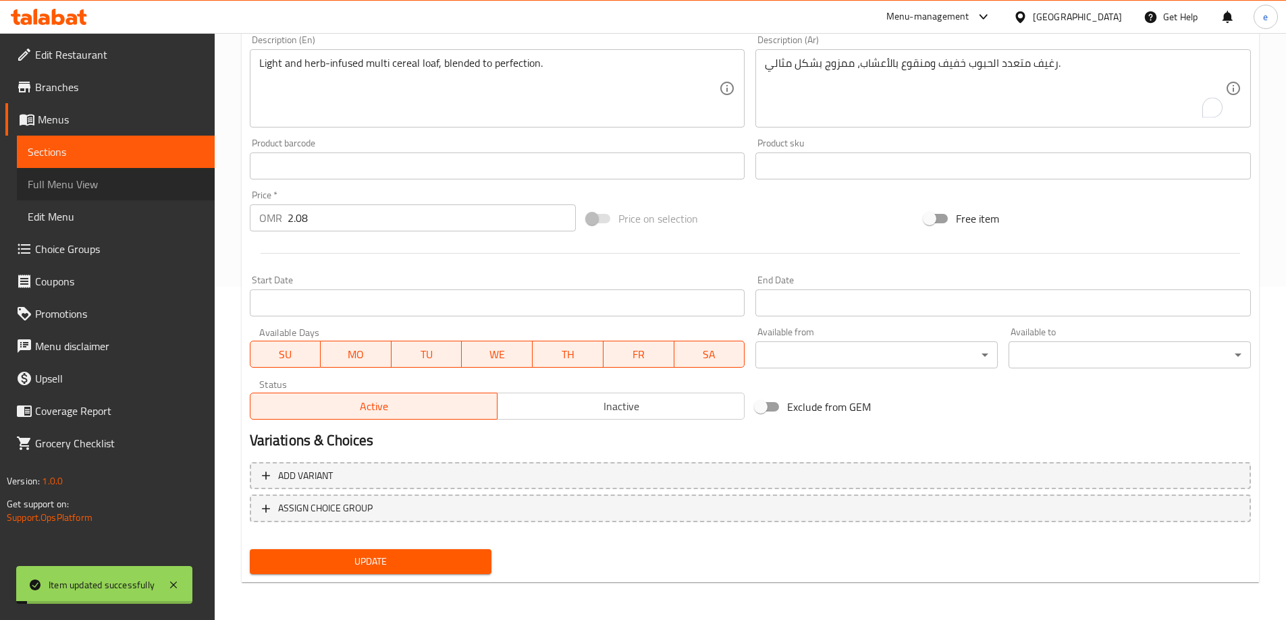
click at [79, 176] on span "Full Menu View" at bounding box center [116, 184] width 176 height 16
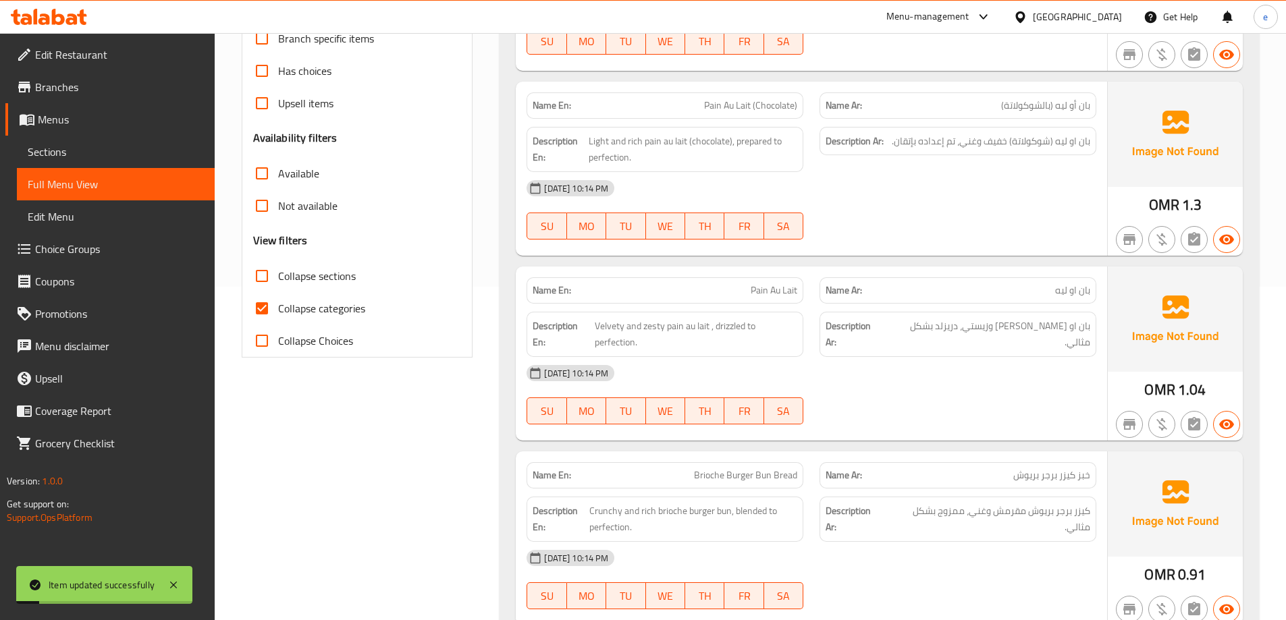
click at [297, 309] on span "Collapse categories" at bounding box center [321, 308] width 87 height 16
click at [278, 309] on input "Collapse categories" at bounding box center [262, 308] width 32 height 32
checkbox input "false"
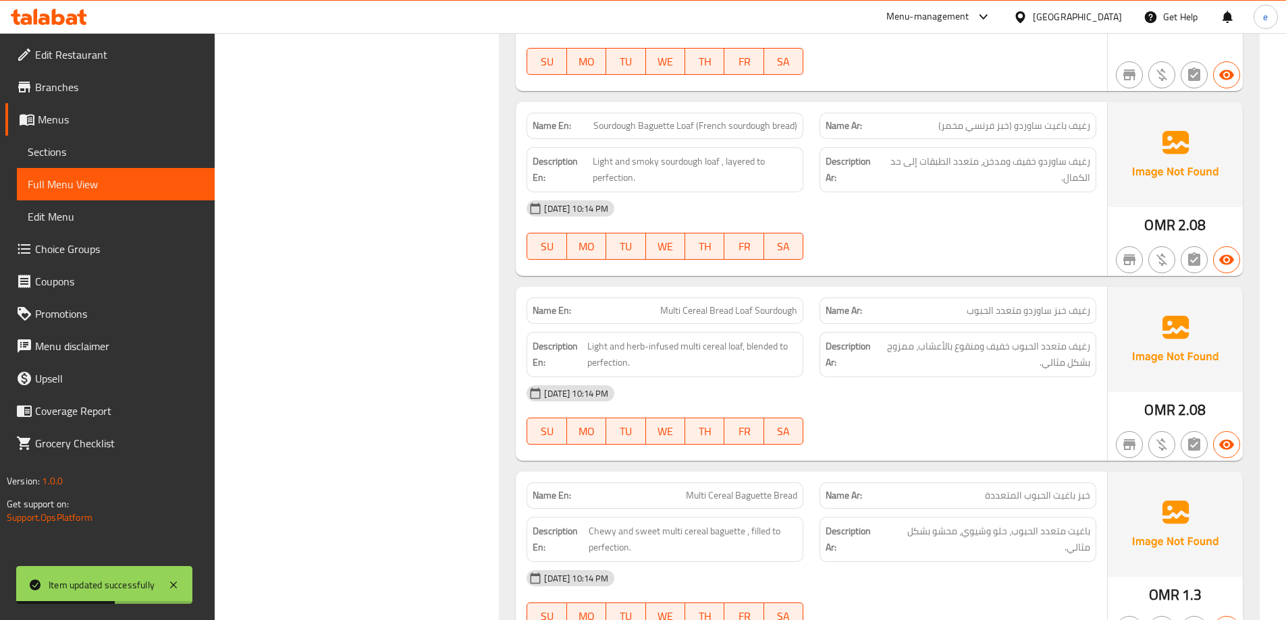
click at [970, 446] on div at bounding box center [957, 445] width 293 height 16
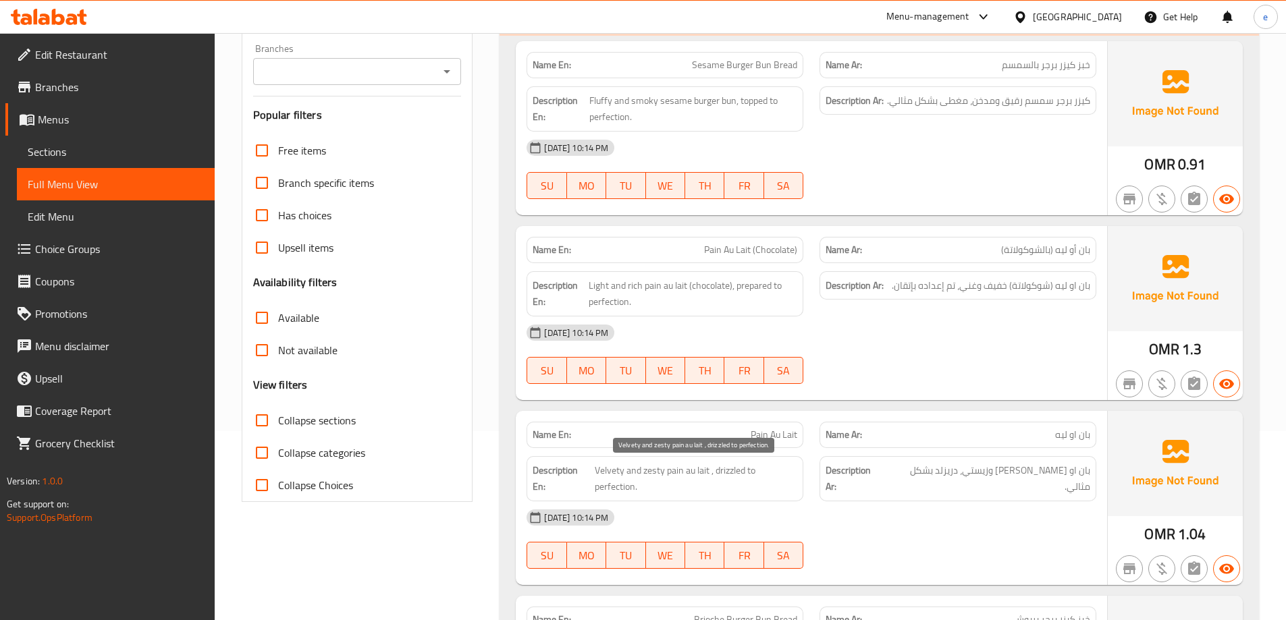
scroll to position [163, 0]
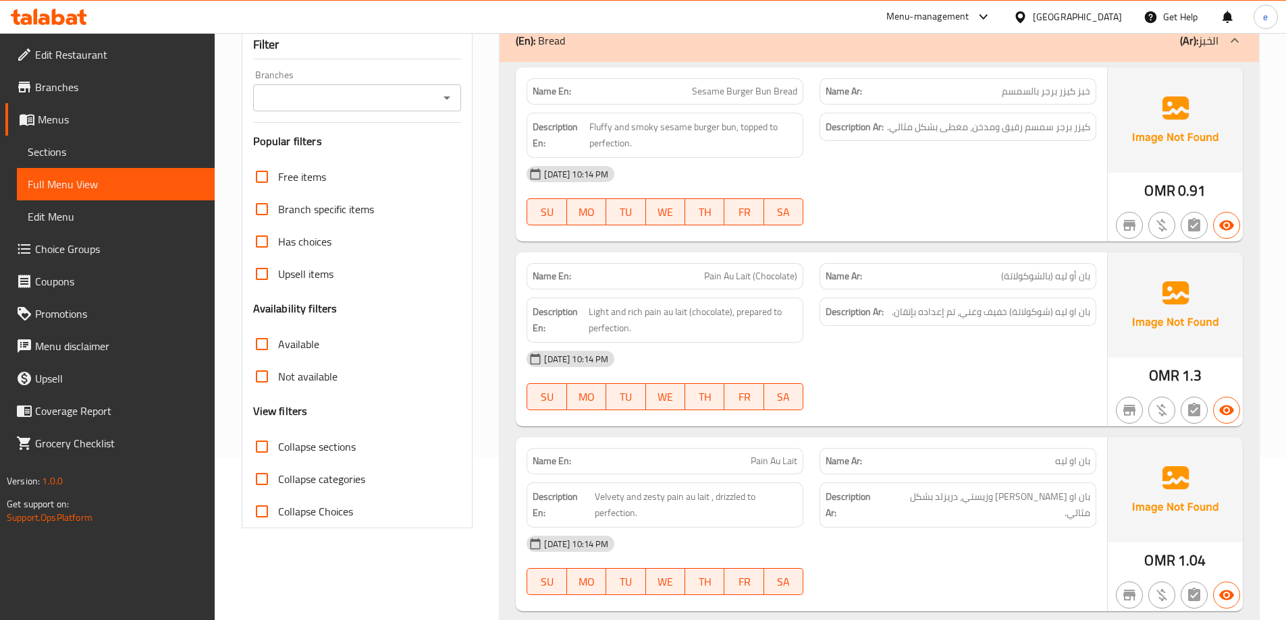
drag, startPoint x: 723, startPoint y: 306, endPoint x: 722, endPoint y: 316, distance: 9.5
drag, startPoint x: 722, startPoint y: 316, endPoint x: 727, endPoint y: 357, distance: 41.5
click at [727, 357] on div "[DATE] 10:14 PM" at bounding box center [811, 359] width 586 height 32
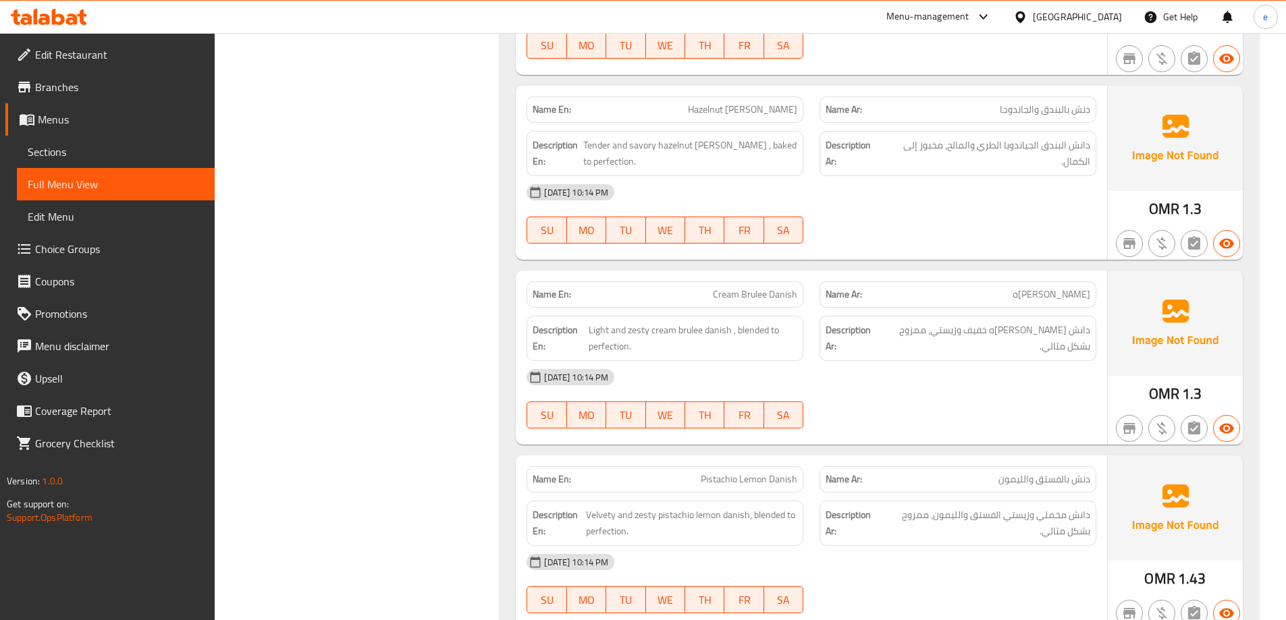
scroll to position [4123, 0]
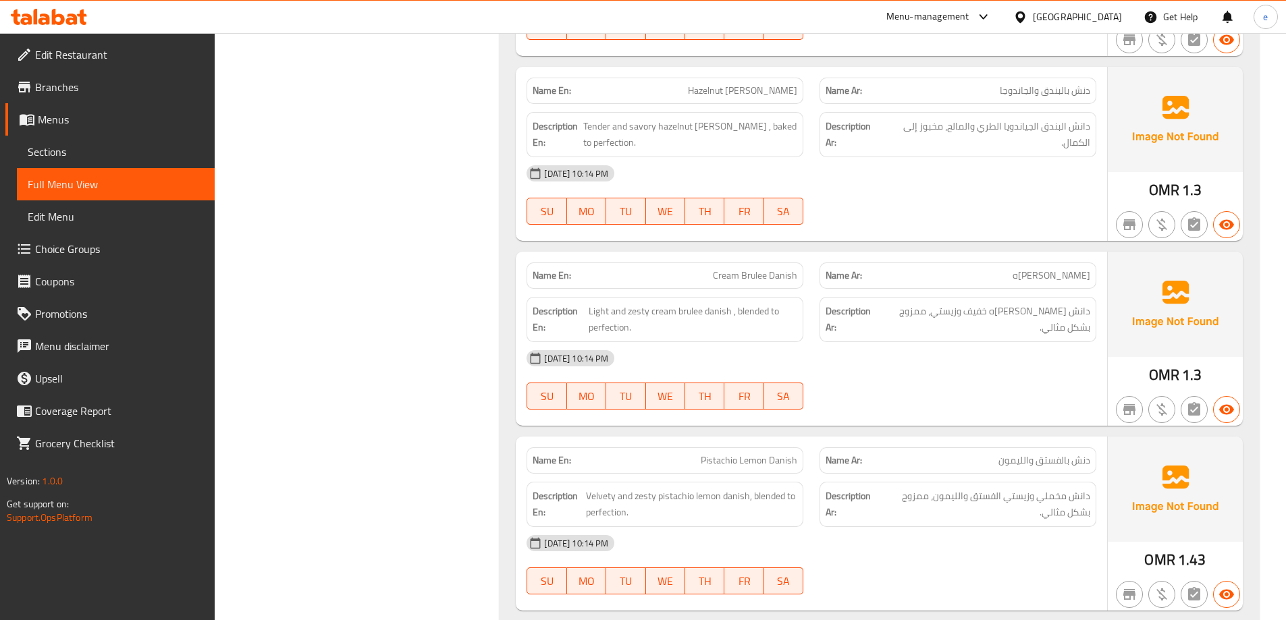
drag, startPoint x: 994, startPoint y: 86, endPoint x: 1033, endPoint y: 101, distance: 42.5
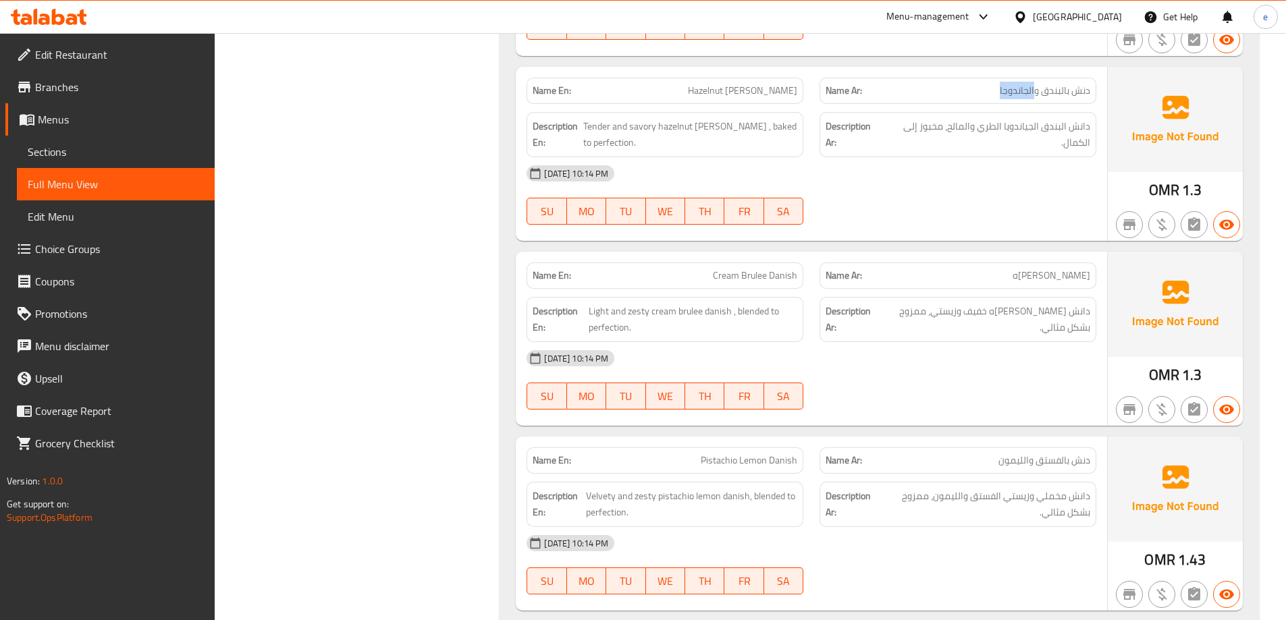
copy span "الجاندوجا"
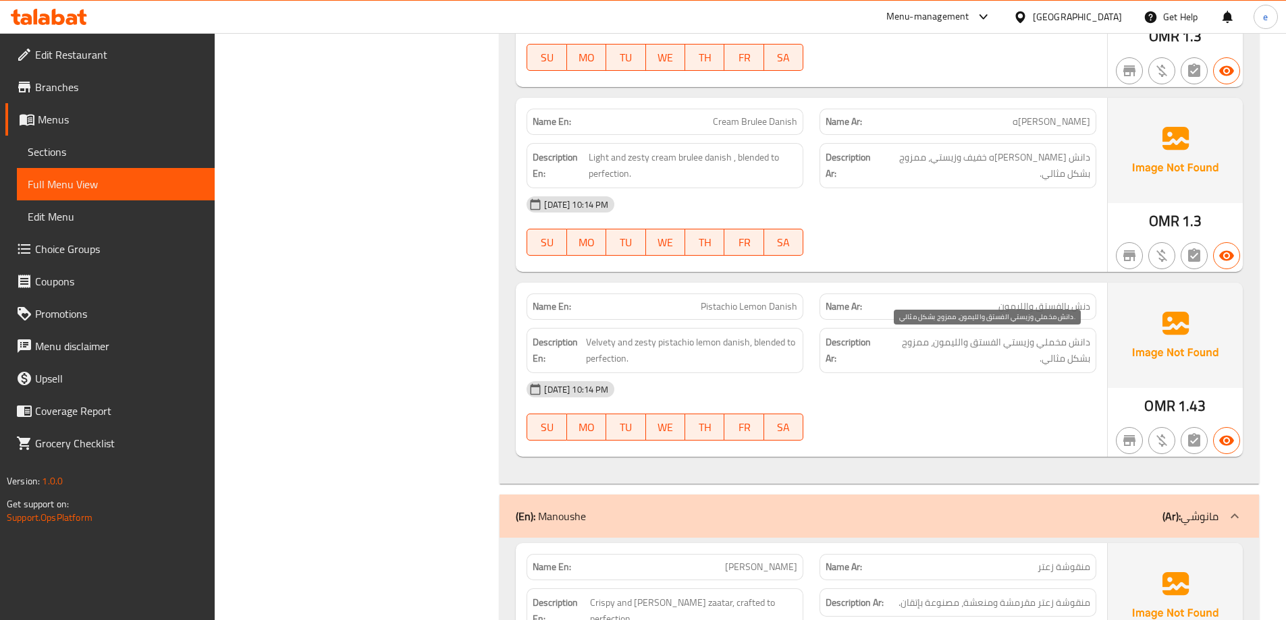
scroll to position [4303, 0]
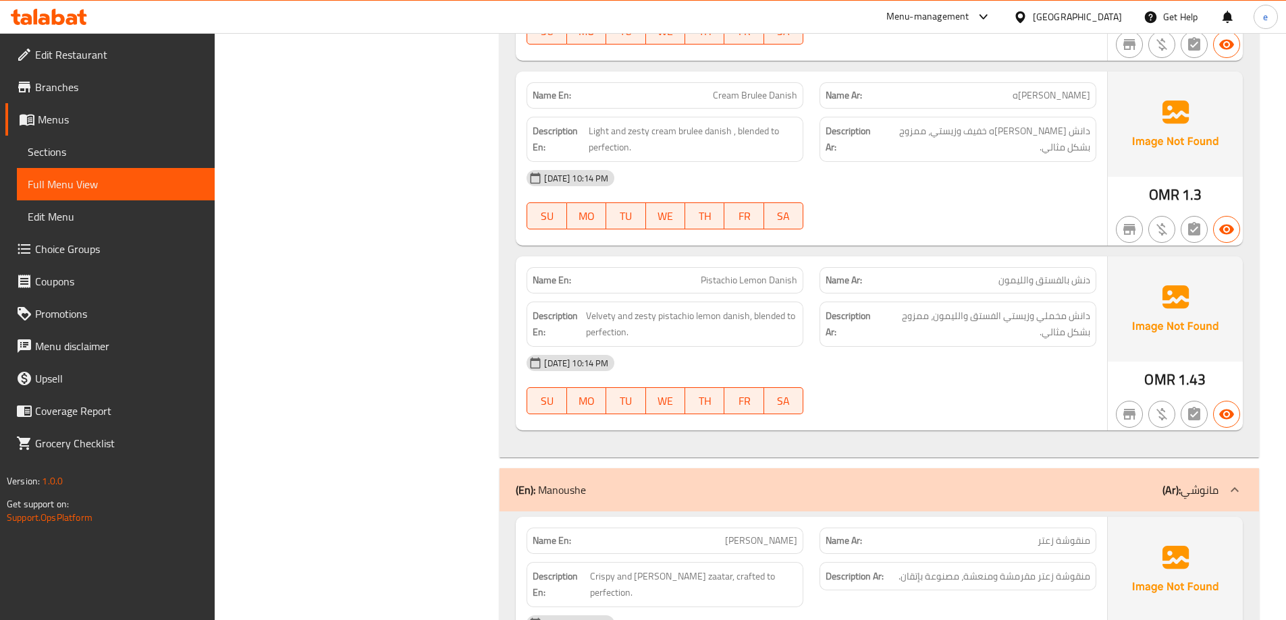
click at [104, 154] on span "Sections" at bounding box center [116, 152] width 176 height 16
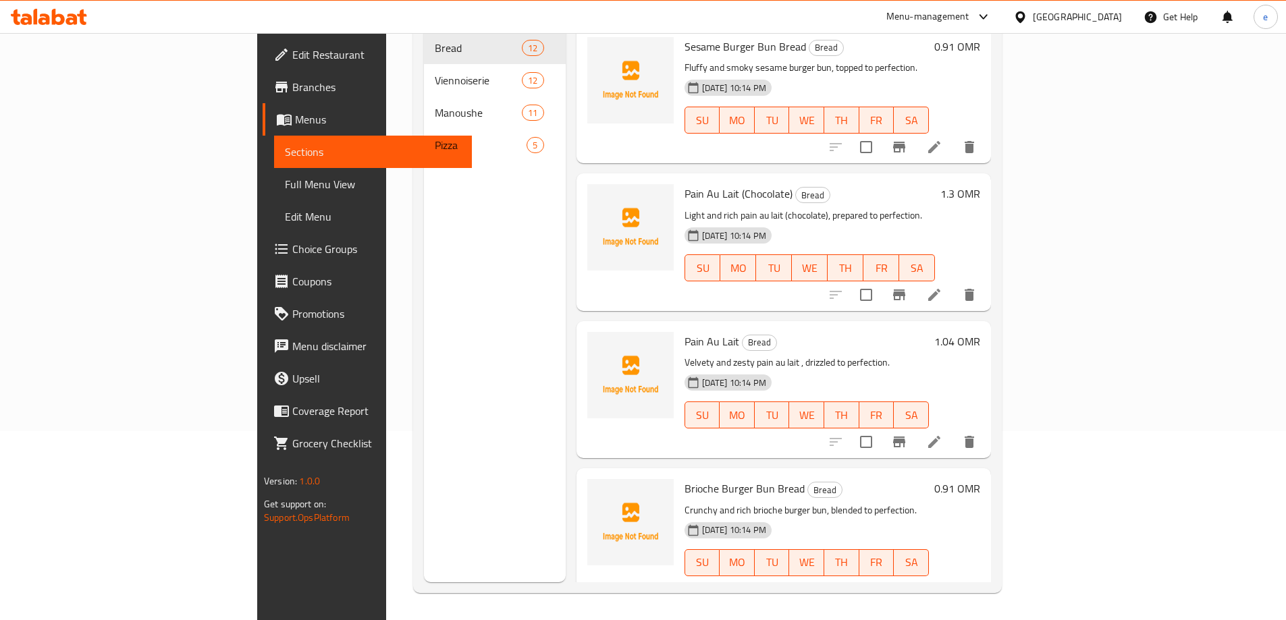
scroll to position [189, 0]
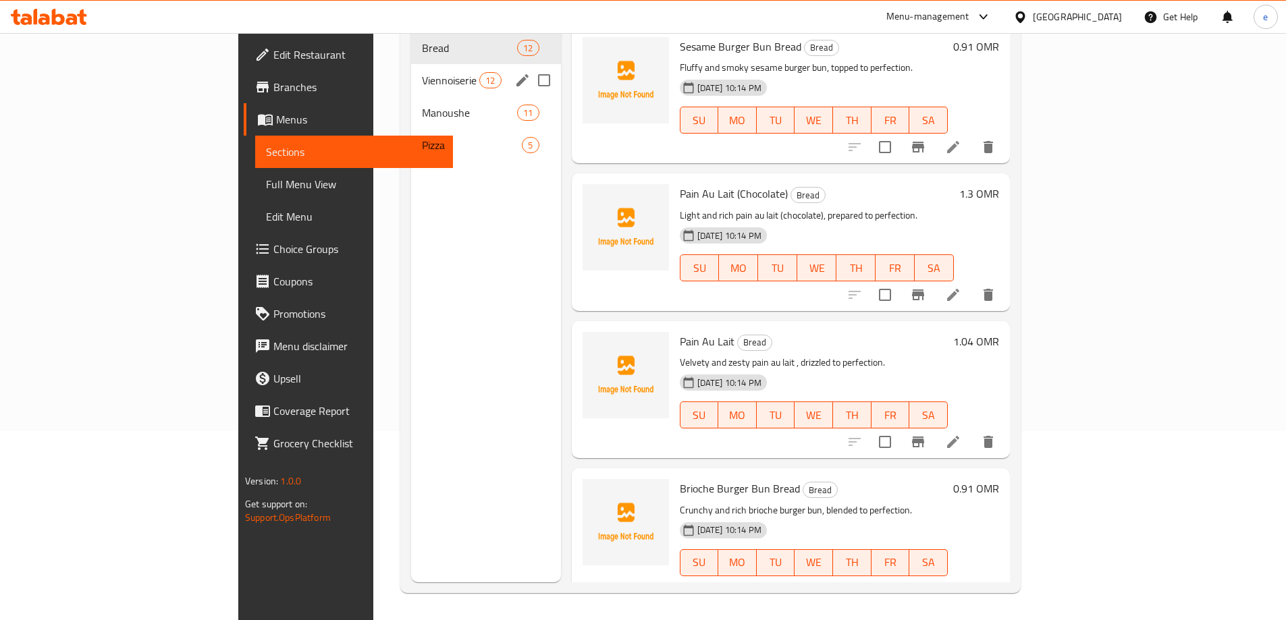
click at [422, 72] on span "Viennoiserie" at bounding box center [450, 80] width 57 height 16
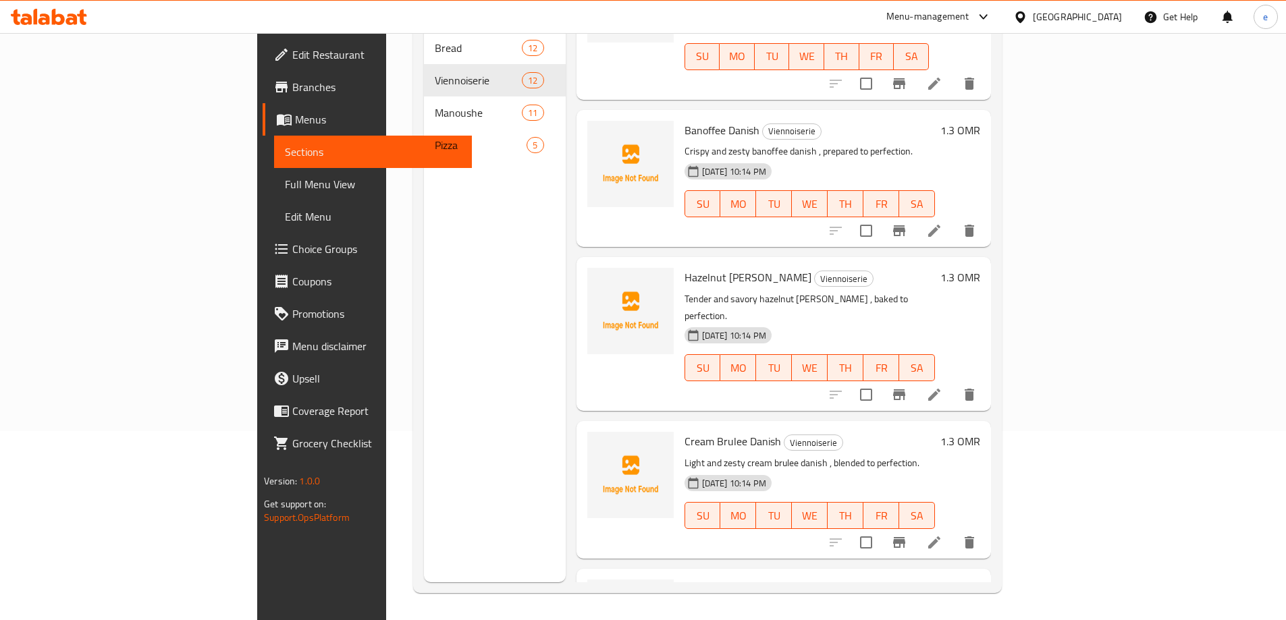
scroll to position [1183, 0]
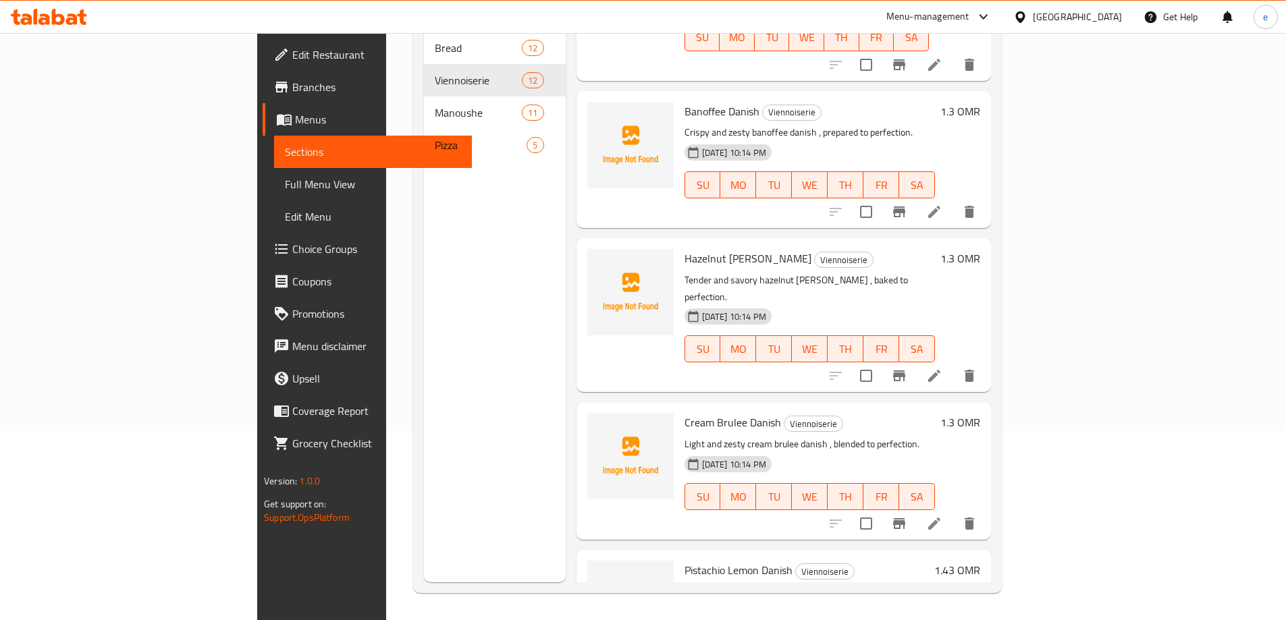
click at [942, 368] on icon at bounding box center [934, 376] width 16 height 16
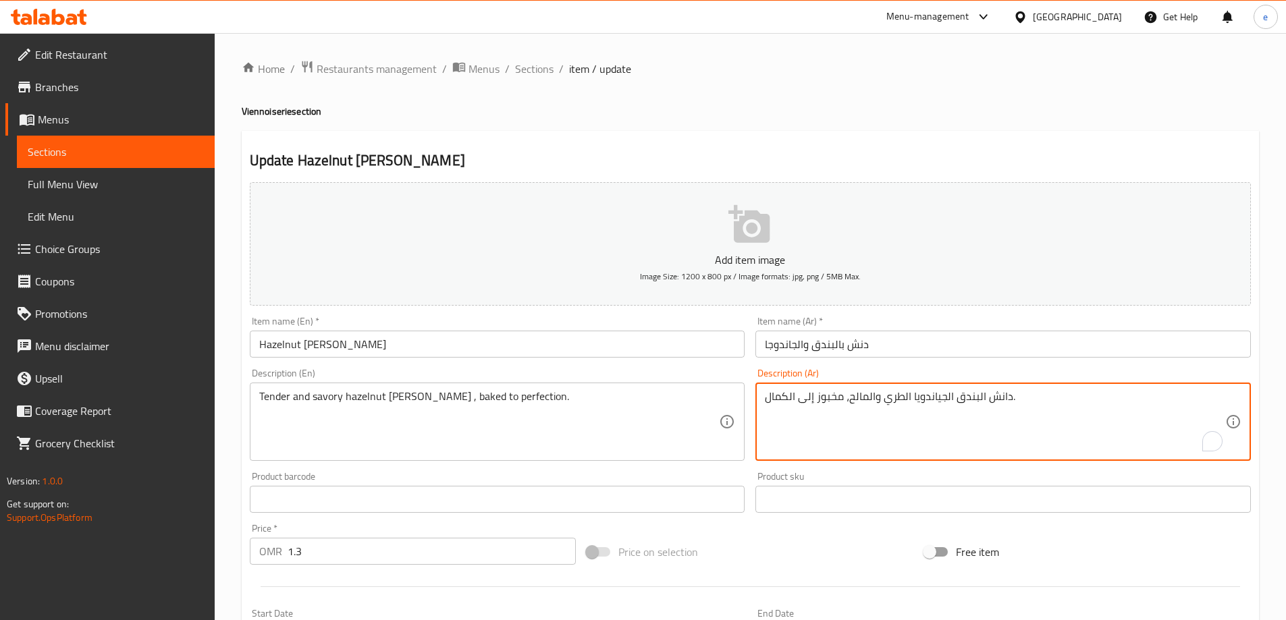
click at [936, 399] on textarea "دانش البندق الجياندويا الطري والمالح، مخبوز إلى الكمال." at bounding box center [995, 422] width 460 height 64
paste textarea "اندوجا"
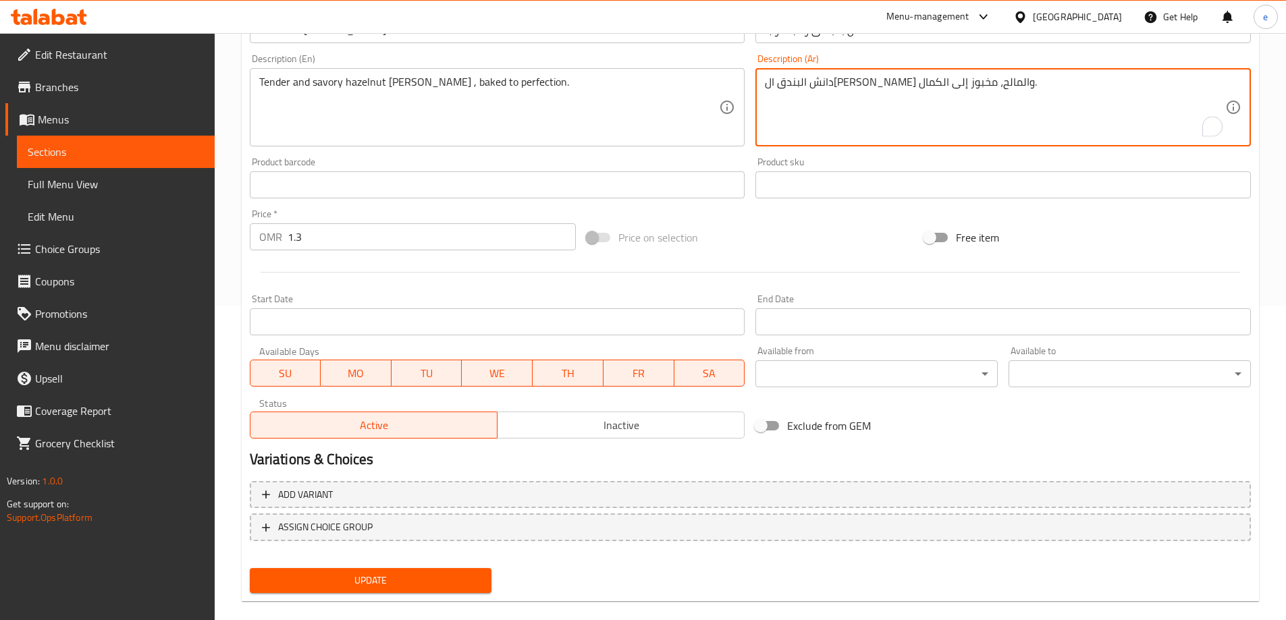
scroll to position [333, 0]
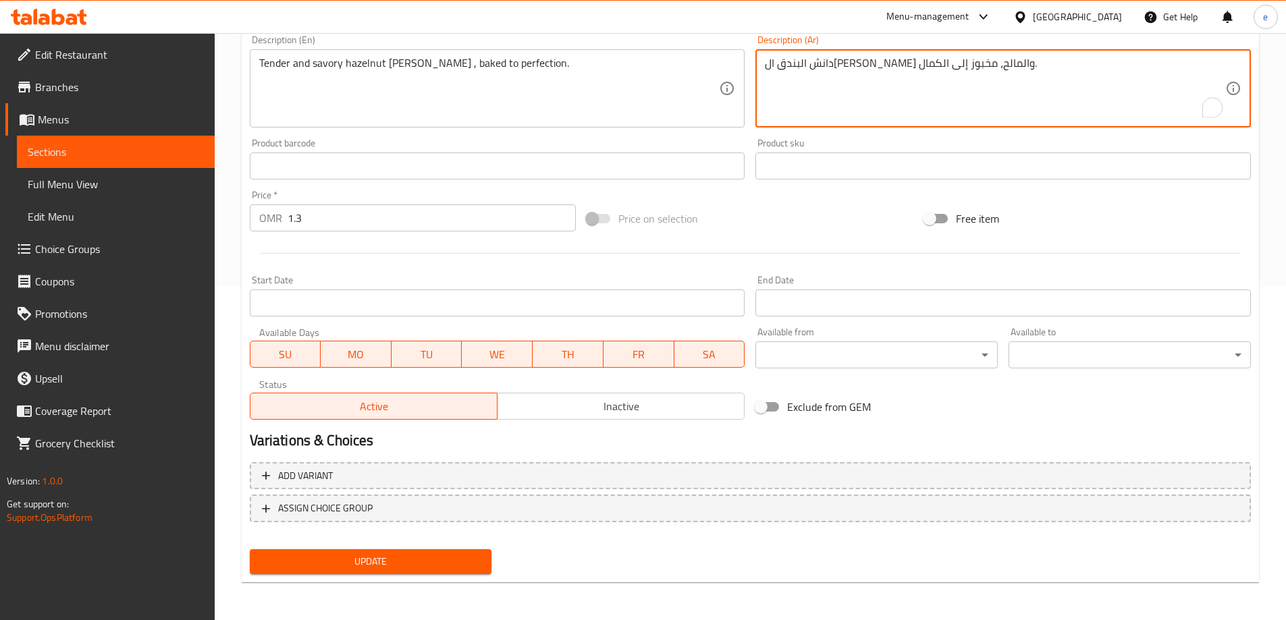
type textarea "دانش البندق ال[PERSON_NAME] والمالح، مخبوز إلى الكمال."
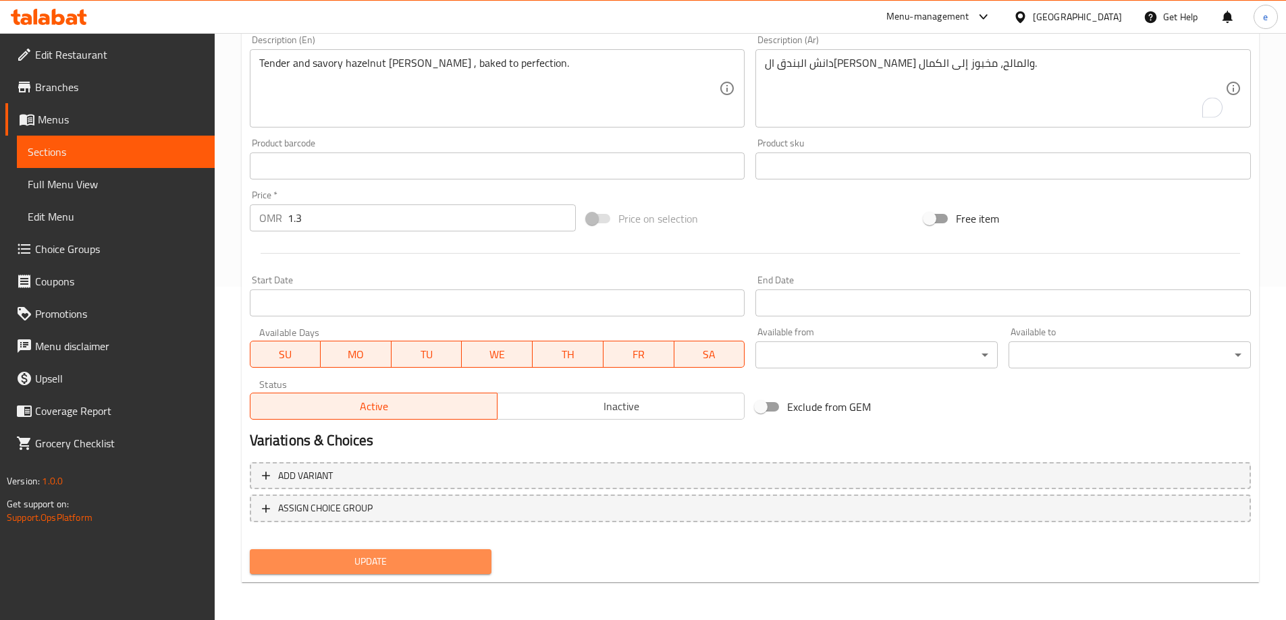
click at [423, 554] on span "Update" at bounding box center [371, 562] width 221 height 17
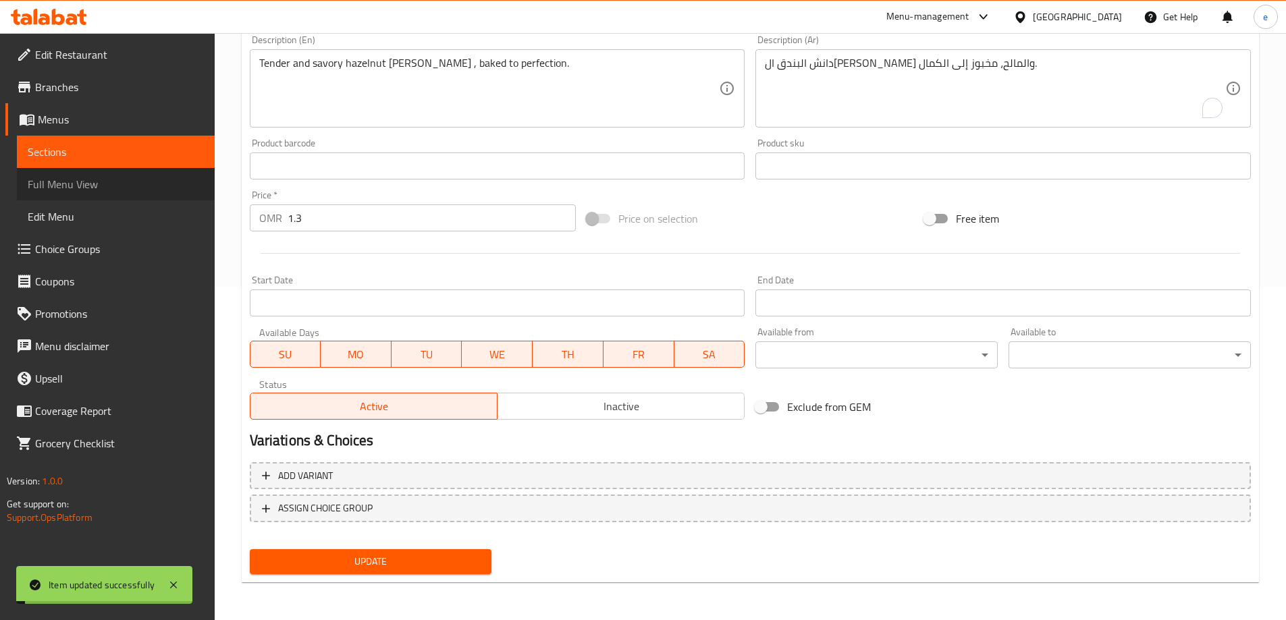
click at [128, 180] on span "Full Menu View" at bounding box center [116, 184] width 176 height 16
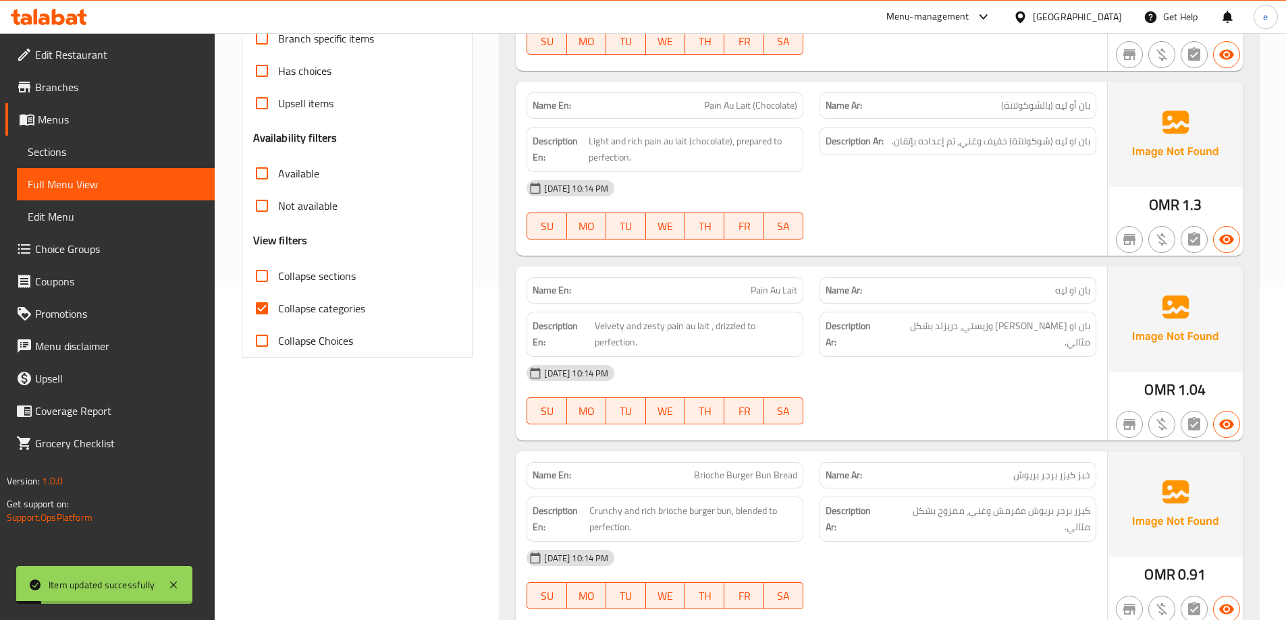
click at [267, 302] on input "Collapse categories" at bounding box center [262, 308] width 32 height 32
checkbox input "false"
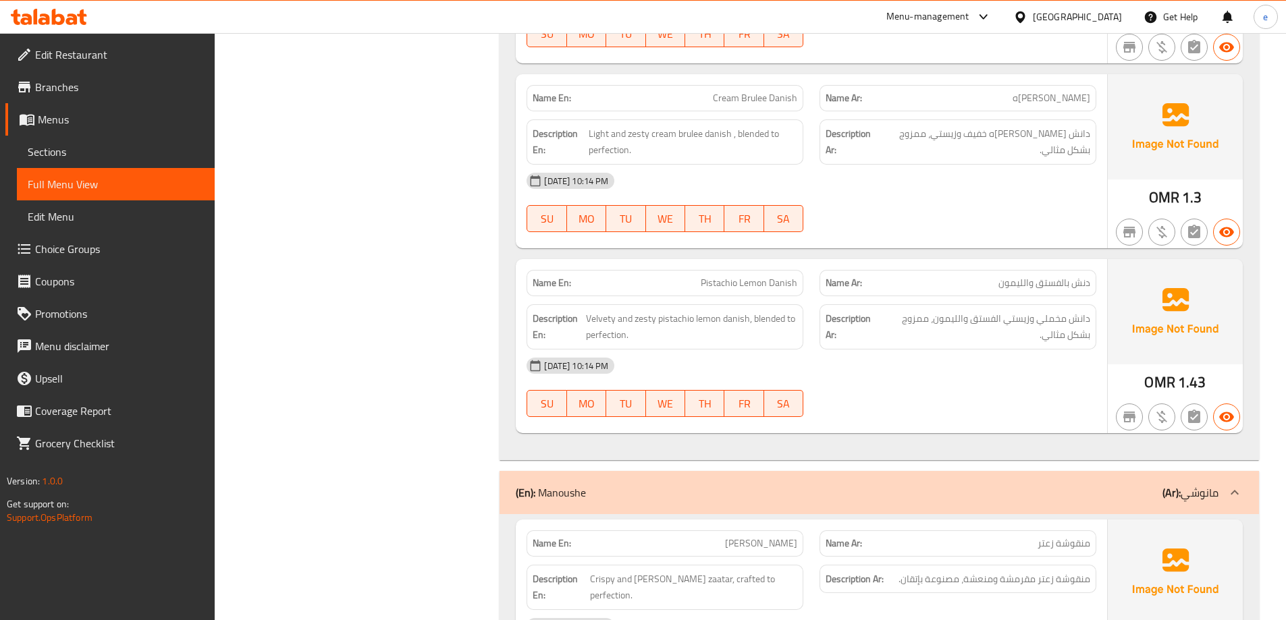
scroll to position [4623, 0]
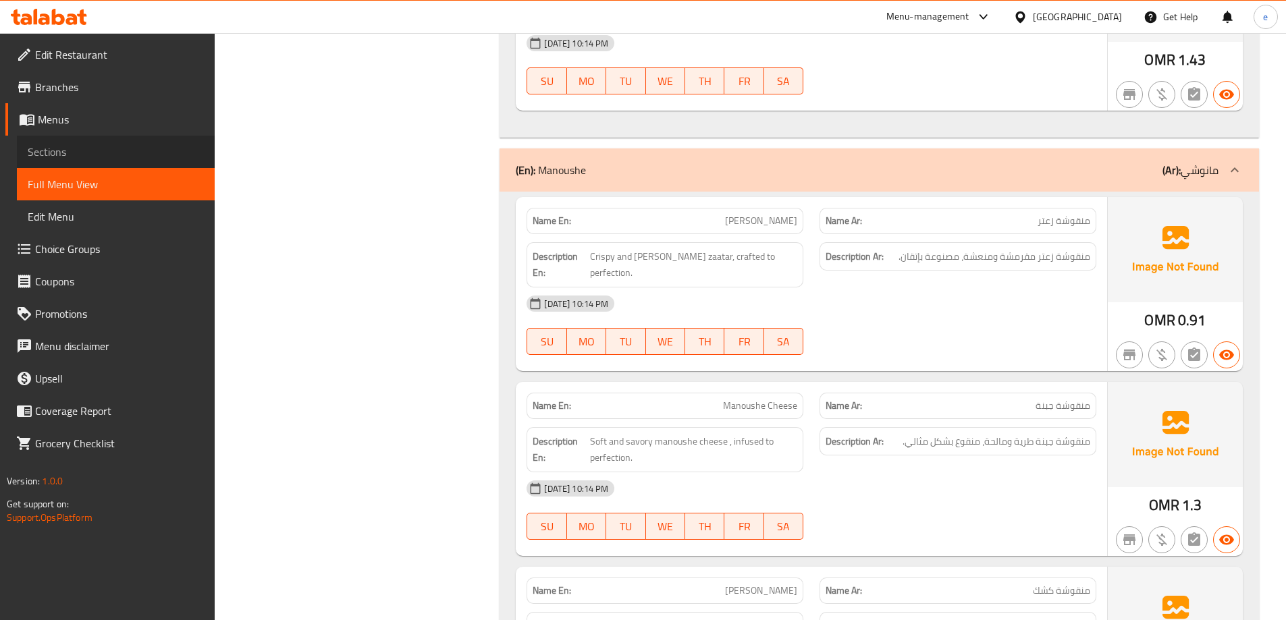
click at [51, 160] on span "Sections" at bounding box center [116, 152] width 176 height 16
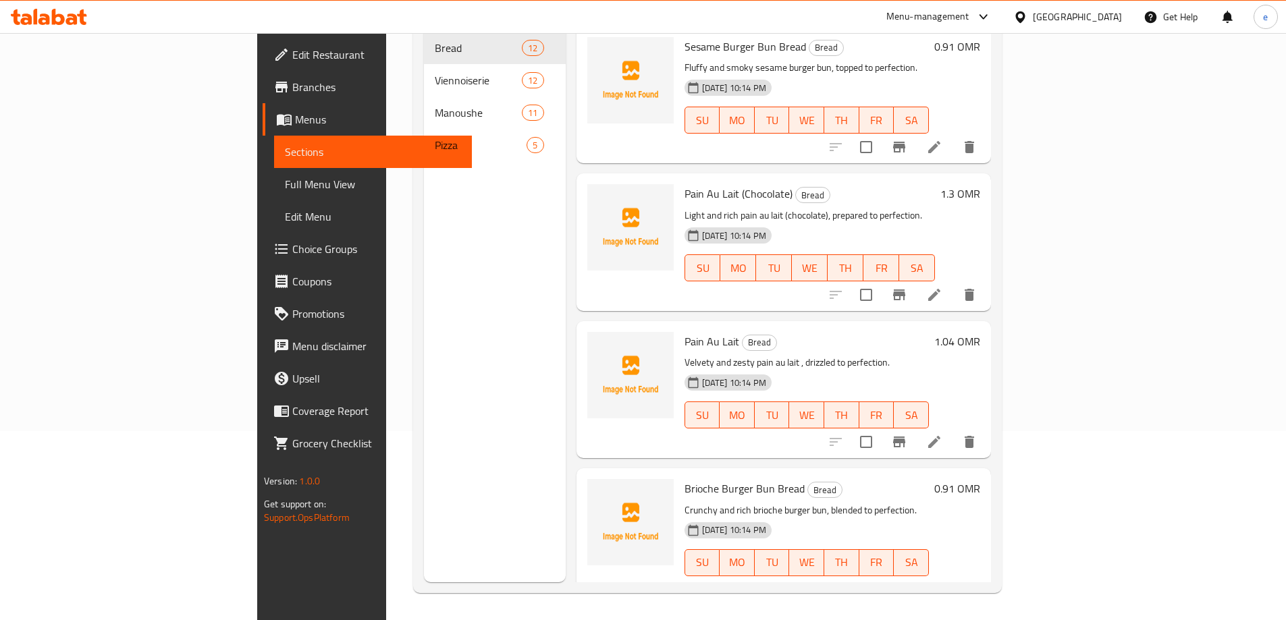
scroll to position [189, 0]
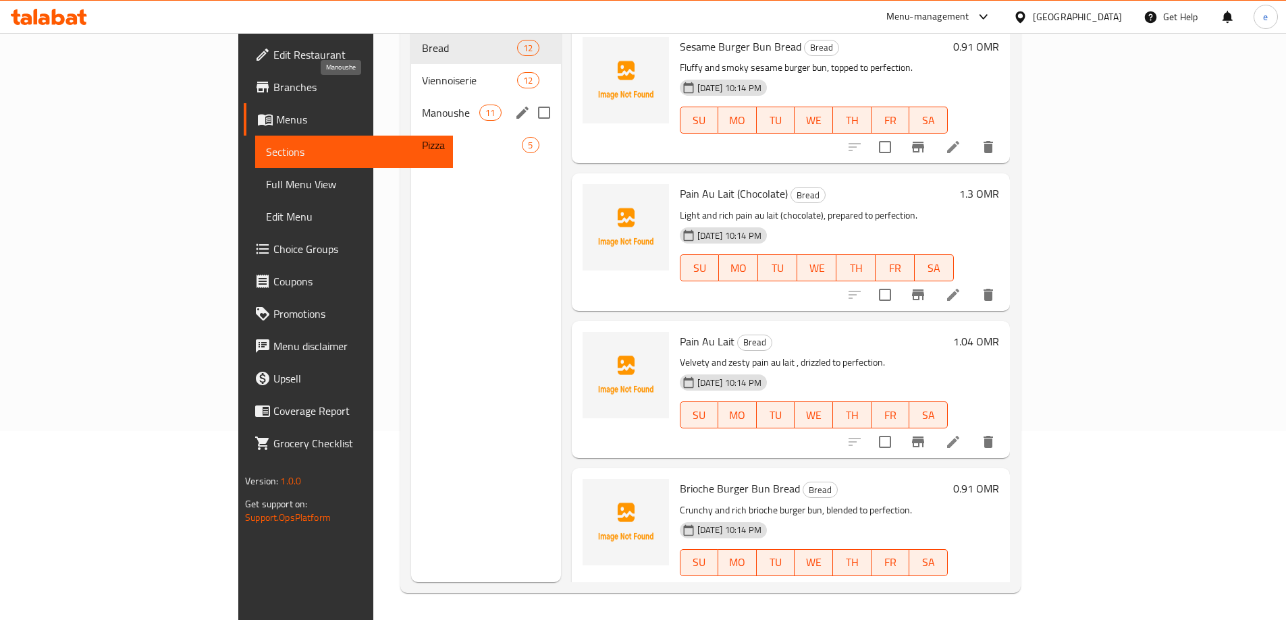
click at [422, 105] on span "Manoushe" at bounding box center [450, 113] width 57 height 16
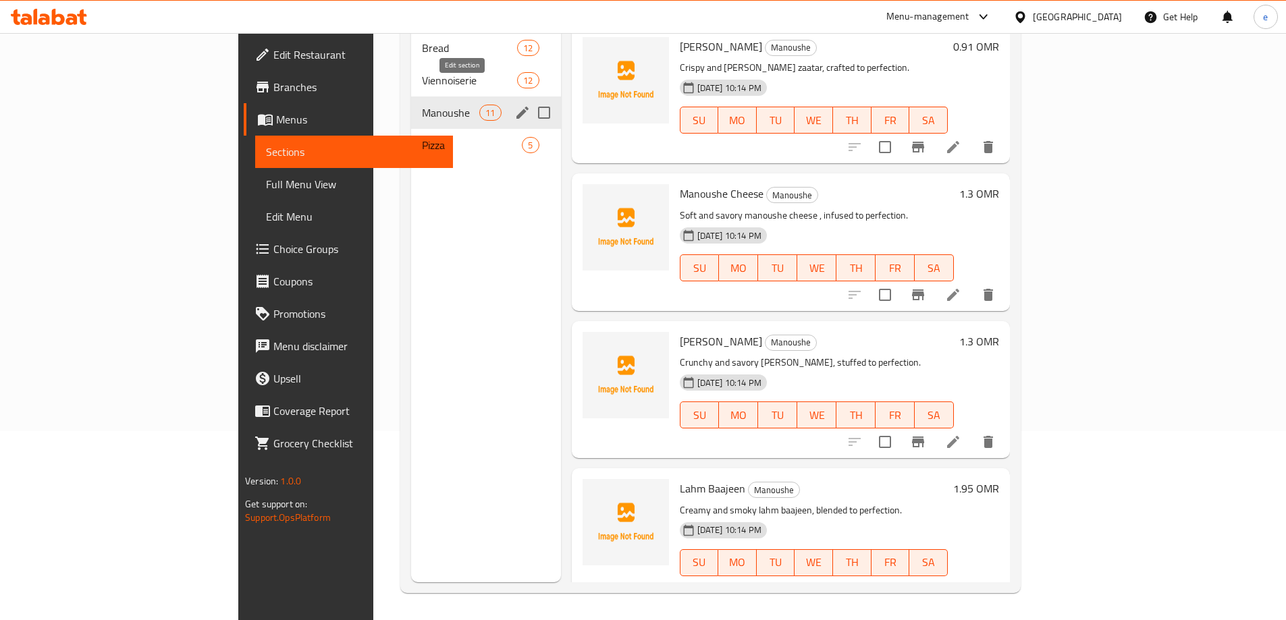
click at [516, 107] on icon "edit" at bounding box center [522, 113] width 12 height 12
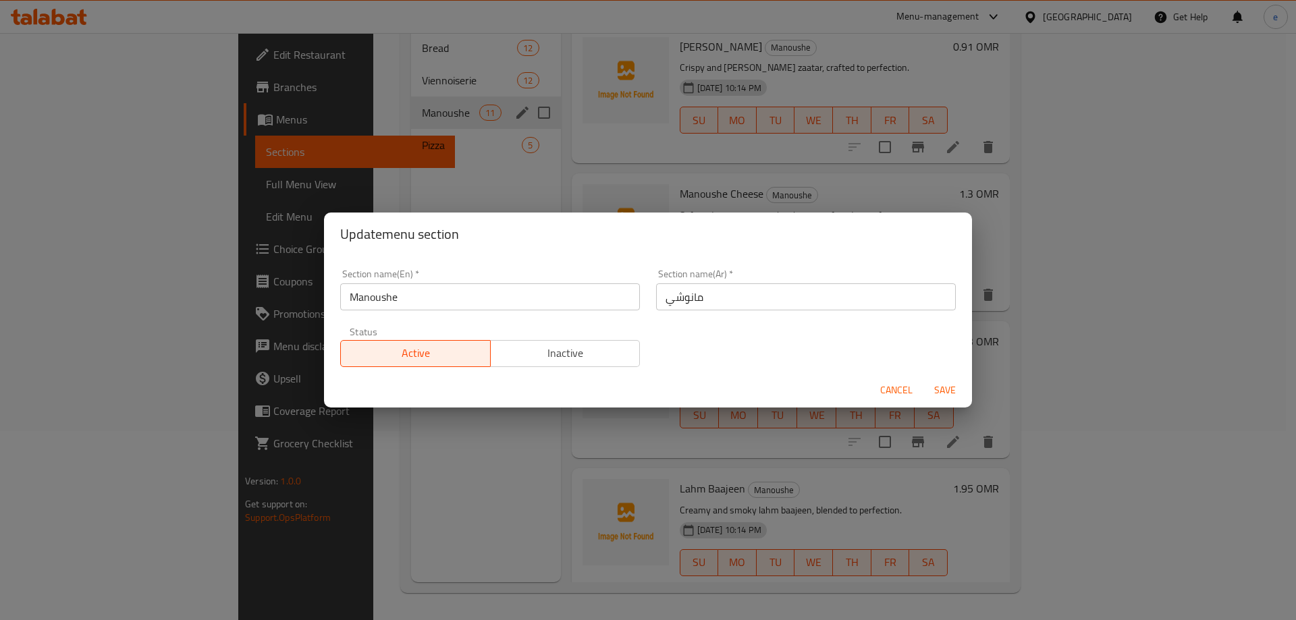
click at [712, 299] on input "مانوشي" at bounding box center [806, 297] width 300 height 27
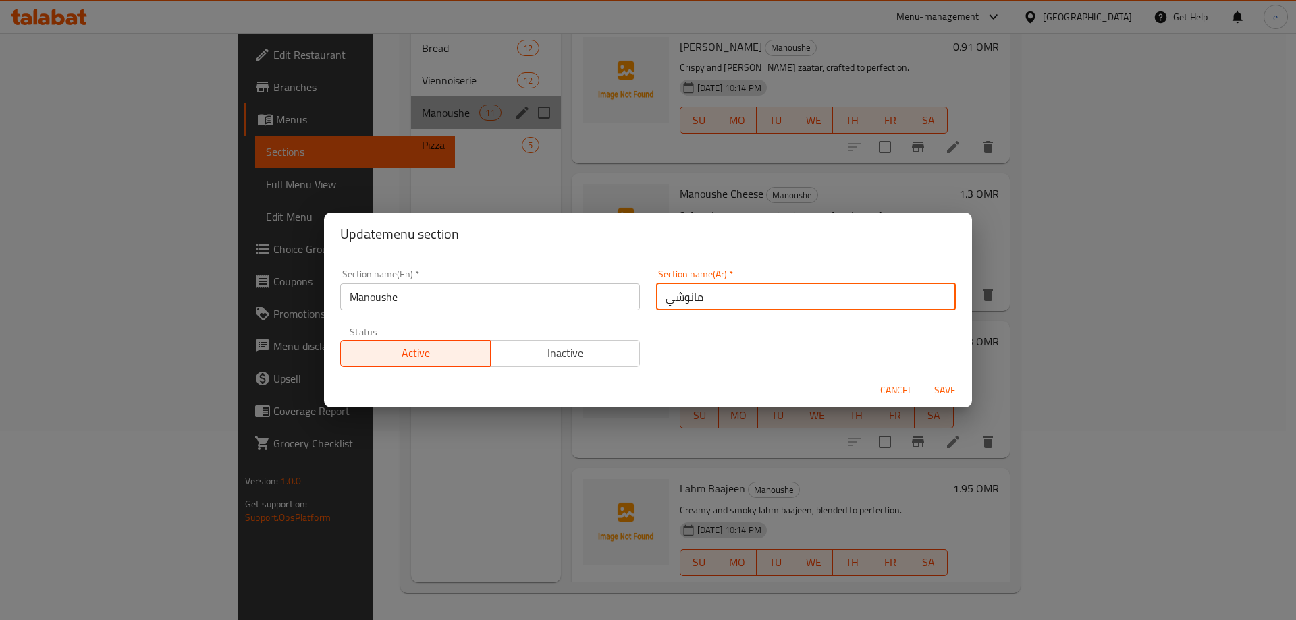
click at [712, 299] on input "مانوشي" at bounding box center [806, 297] width 300 height 27
type input "منقوشة"
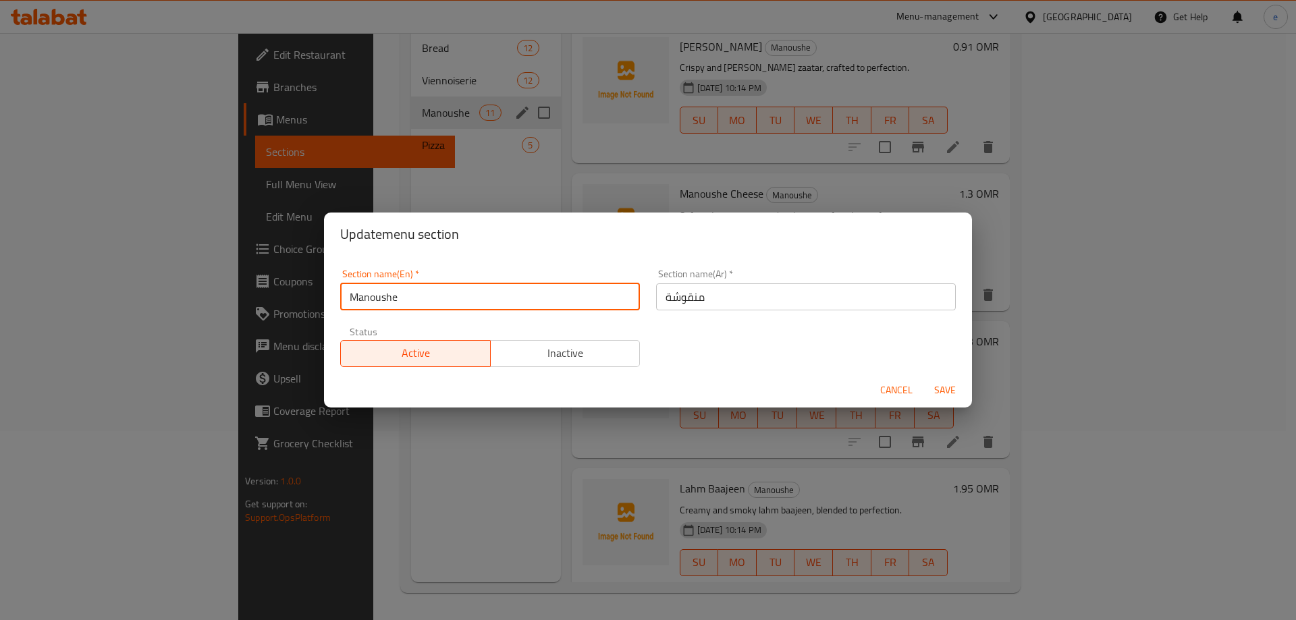
click at [394, 303] on input "Manoushe" at bounding box center [490, 297] width 300 height 27
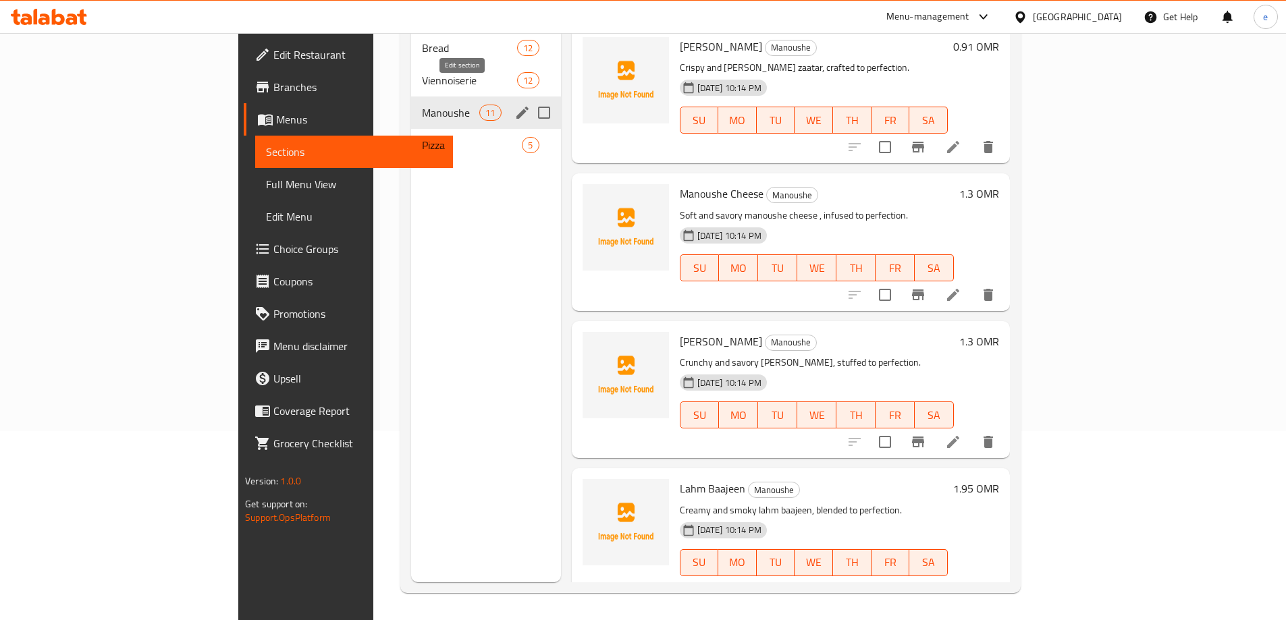
click at [514, 105] on icon "edit" at bounding box center [522, 113] width 16 height 16
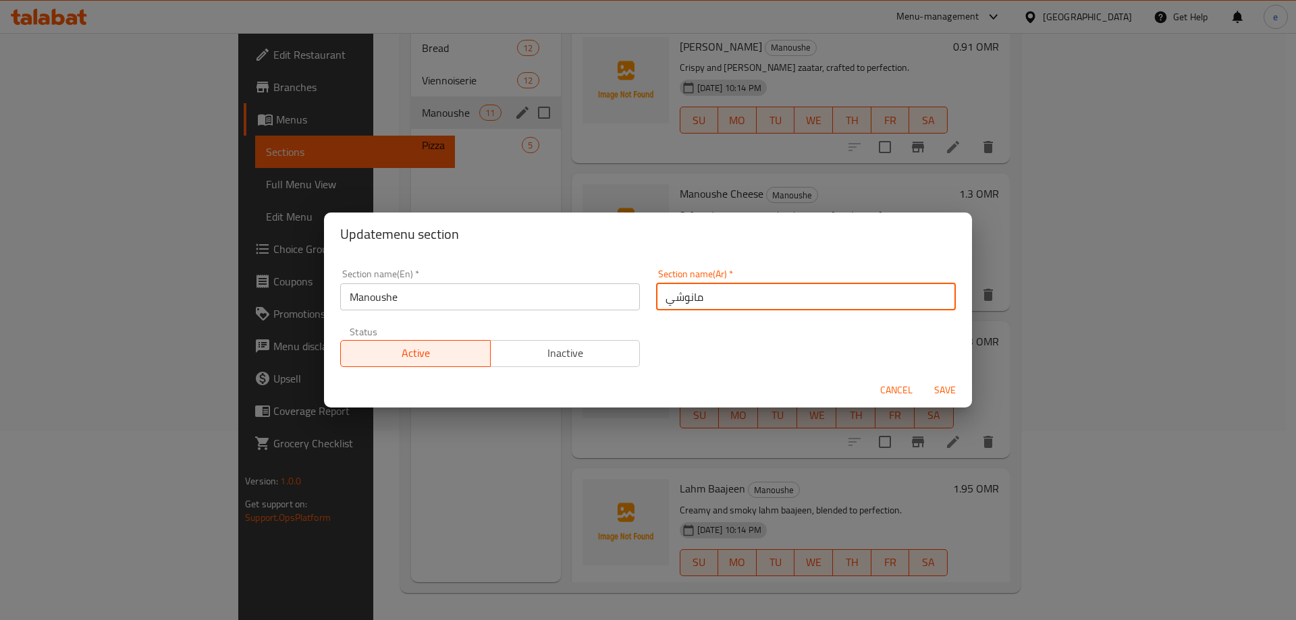
click at [707, 294] on input "مانوشي" at bounding box center [806, 297] width 300 height 27
type input "منقوشة"
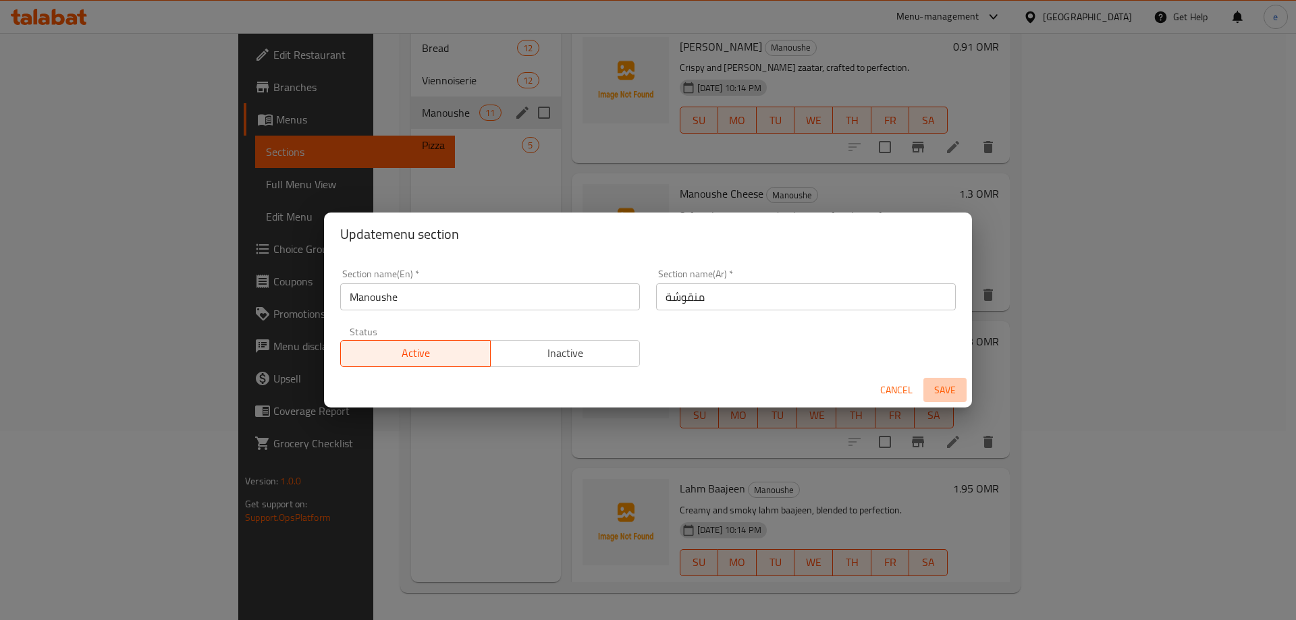
click at [952, 382] on span "Save" at bounding box center [945, 390] width 32 height 17
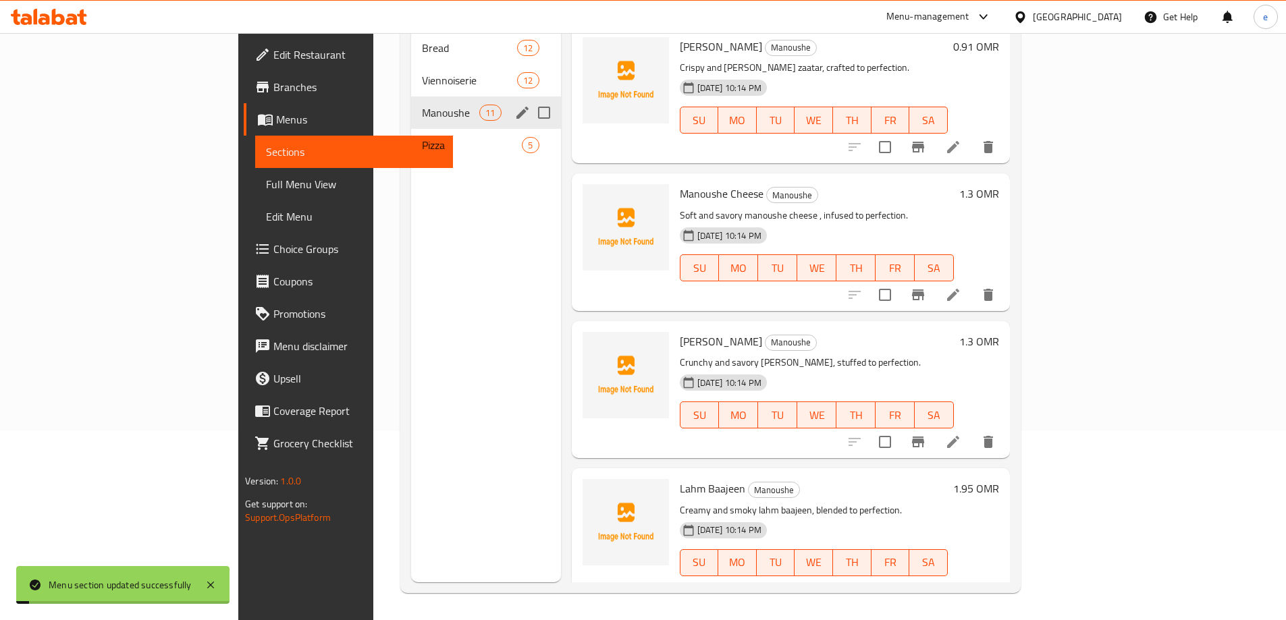
click at [266, 184] on span "Full Menu View" at bounding box center [354, 184] width 176 height 16
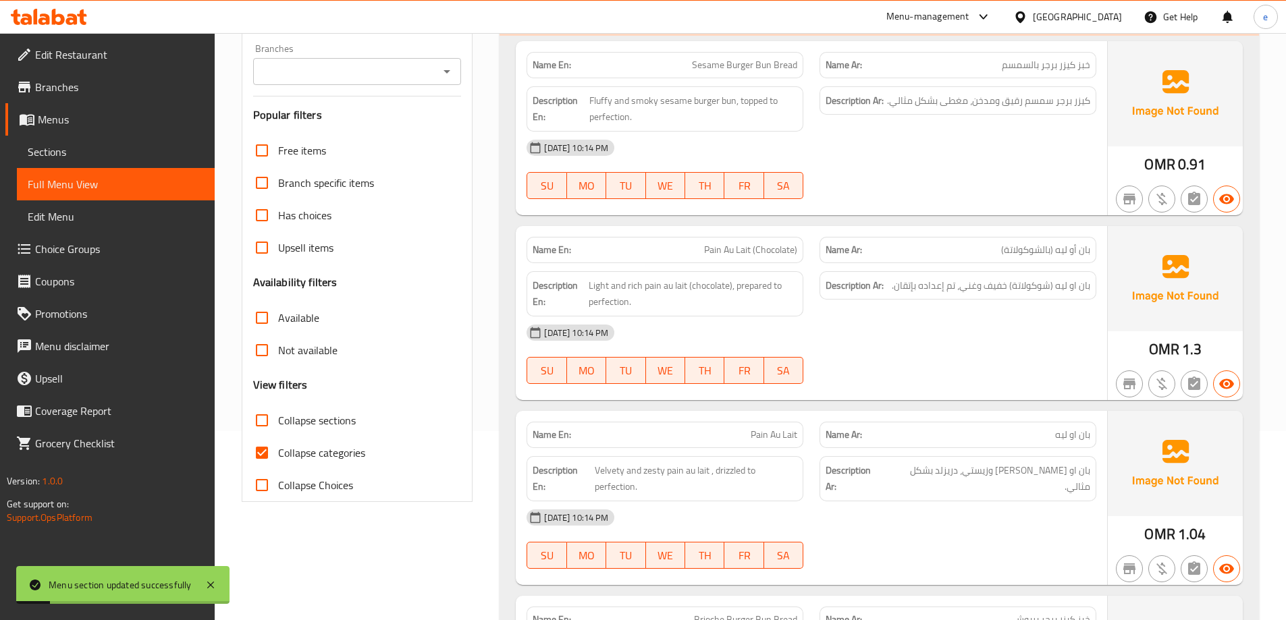
click at [259, 455] on input "Collapse categories" at bounding box center [262, 453] width 32 height 32
checkbox input "false"
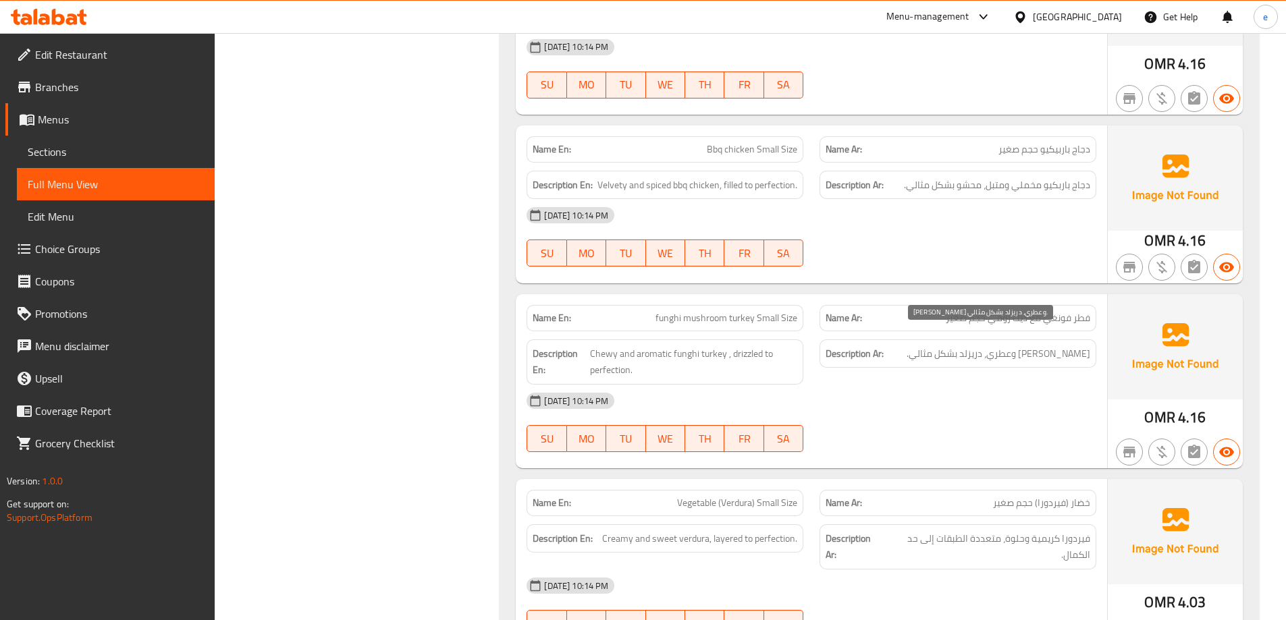
scroll to position [7214, 0]
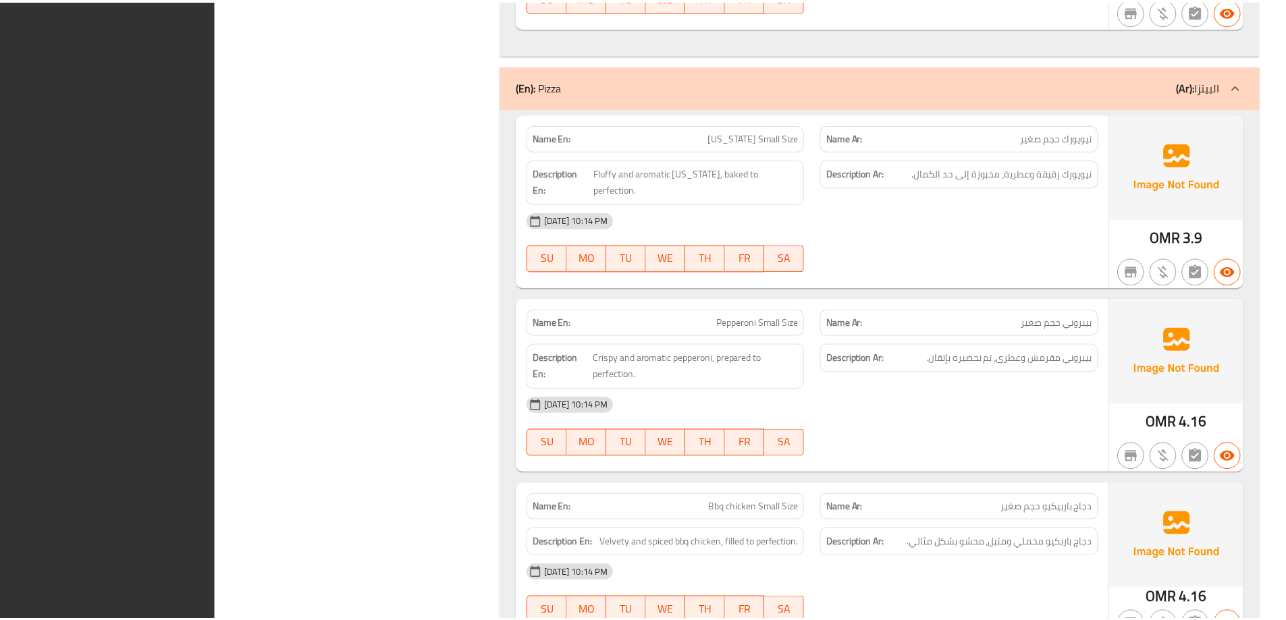
scroll to position [7199, 0]
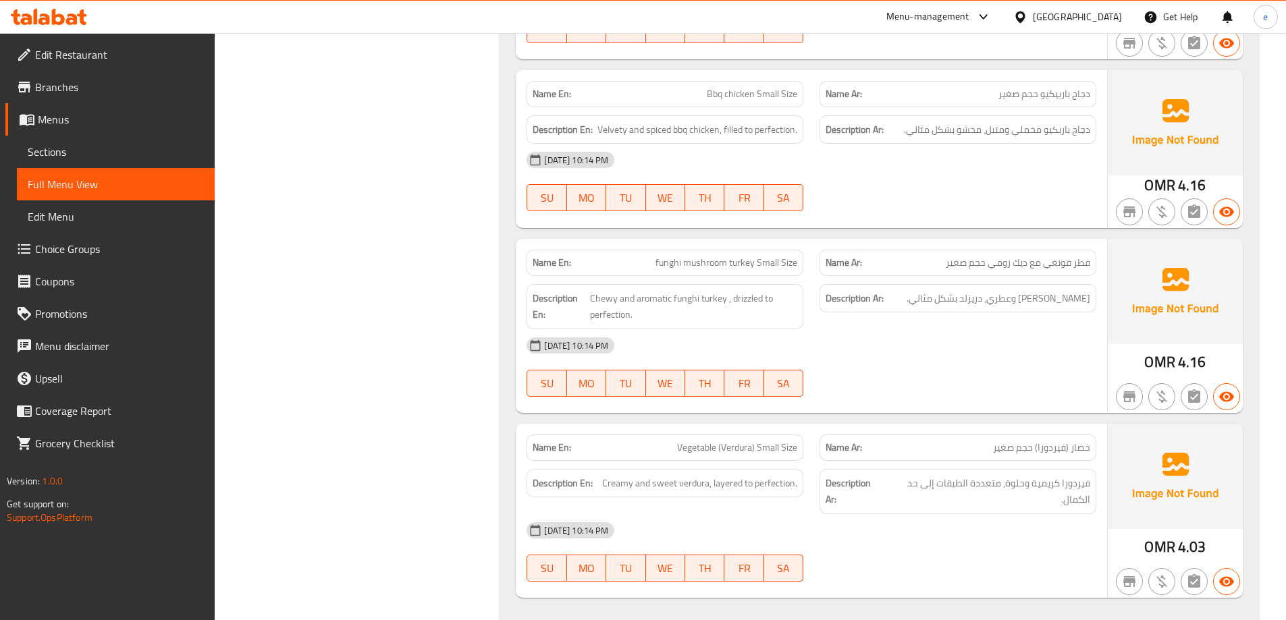
click at [71, 88] on span "Branches" at bounding box center [119, 87] width 169 height 16
